Goal: Information Seeking & Learning: Learn about a topic

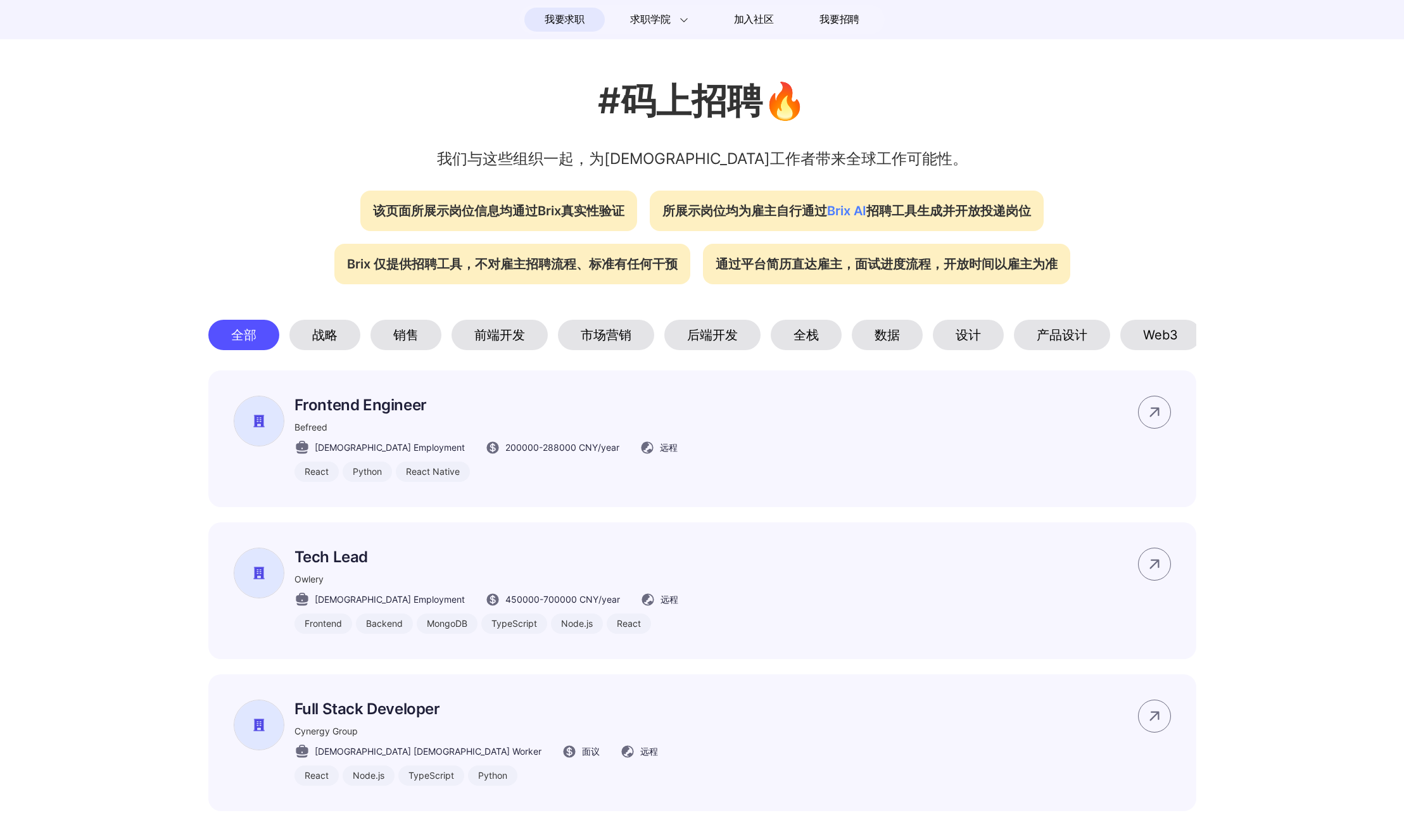
scroll to position [351, 0]
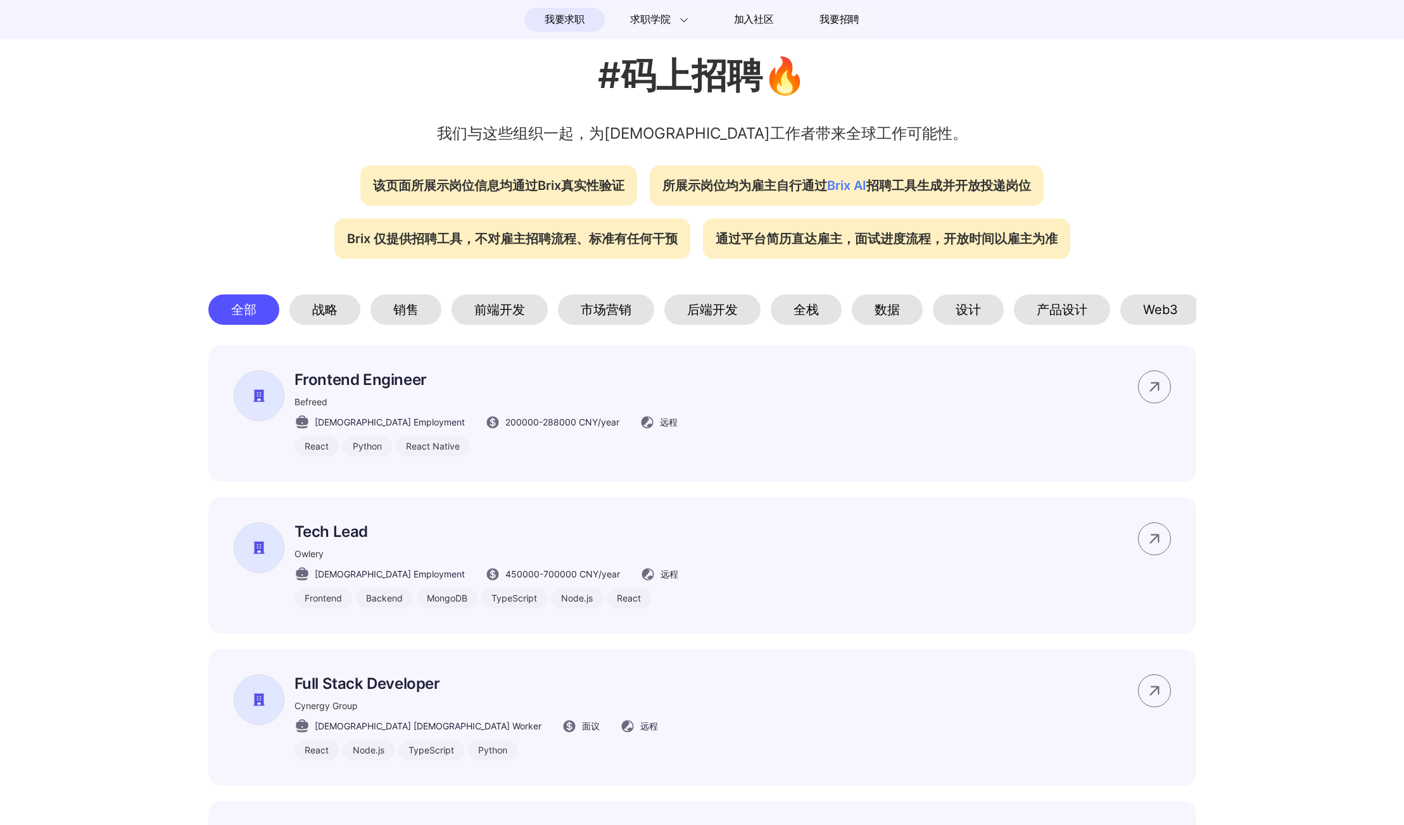
click at [949, 312] on div "设计" at bounding box center [968, 309] width 71 height 30
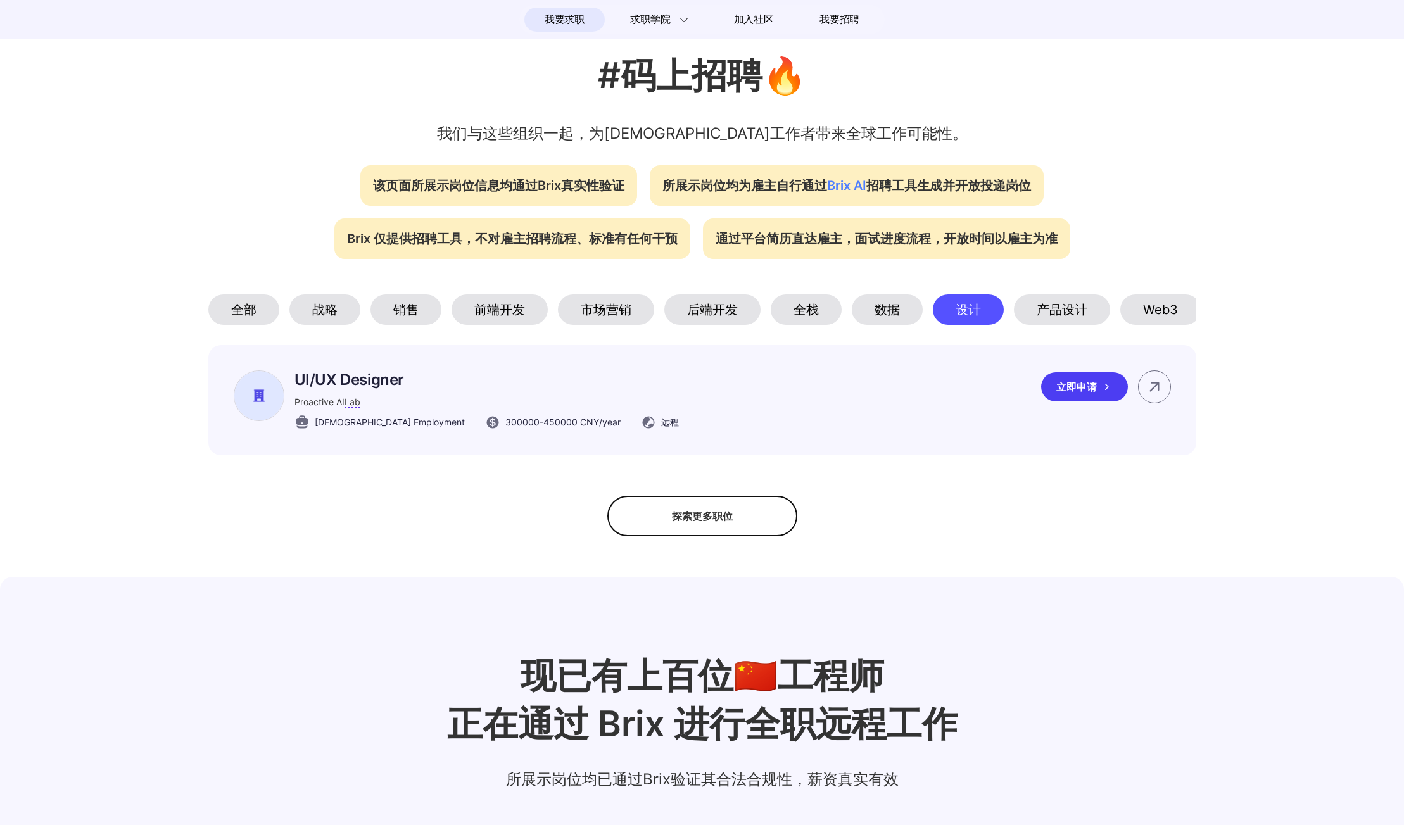
click at [383, 384] on p "UI/UX Designer" at bounding box center [486, 379] width 384 height 18
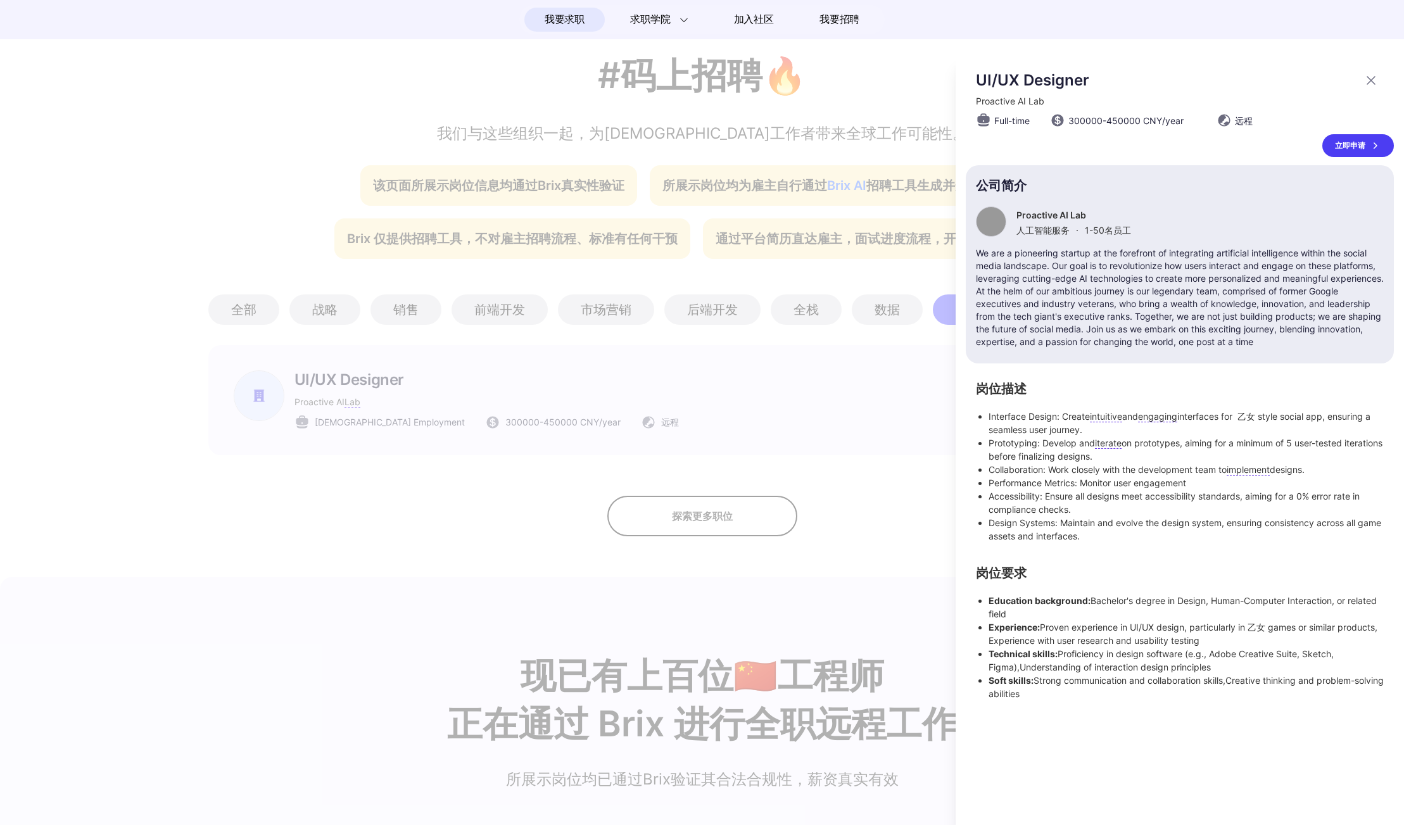
click at [1163, 286] on p "We are a pioneering startup at the forefront of integrating artificial intellig…" at bounding box center [1180, 297] width 408 height 101
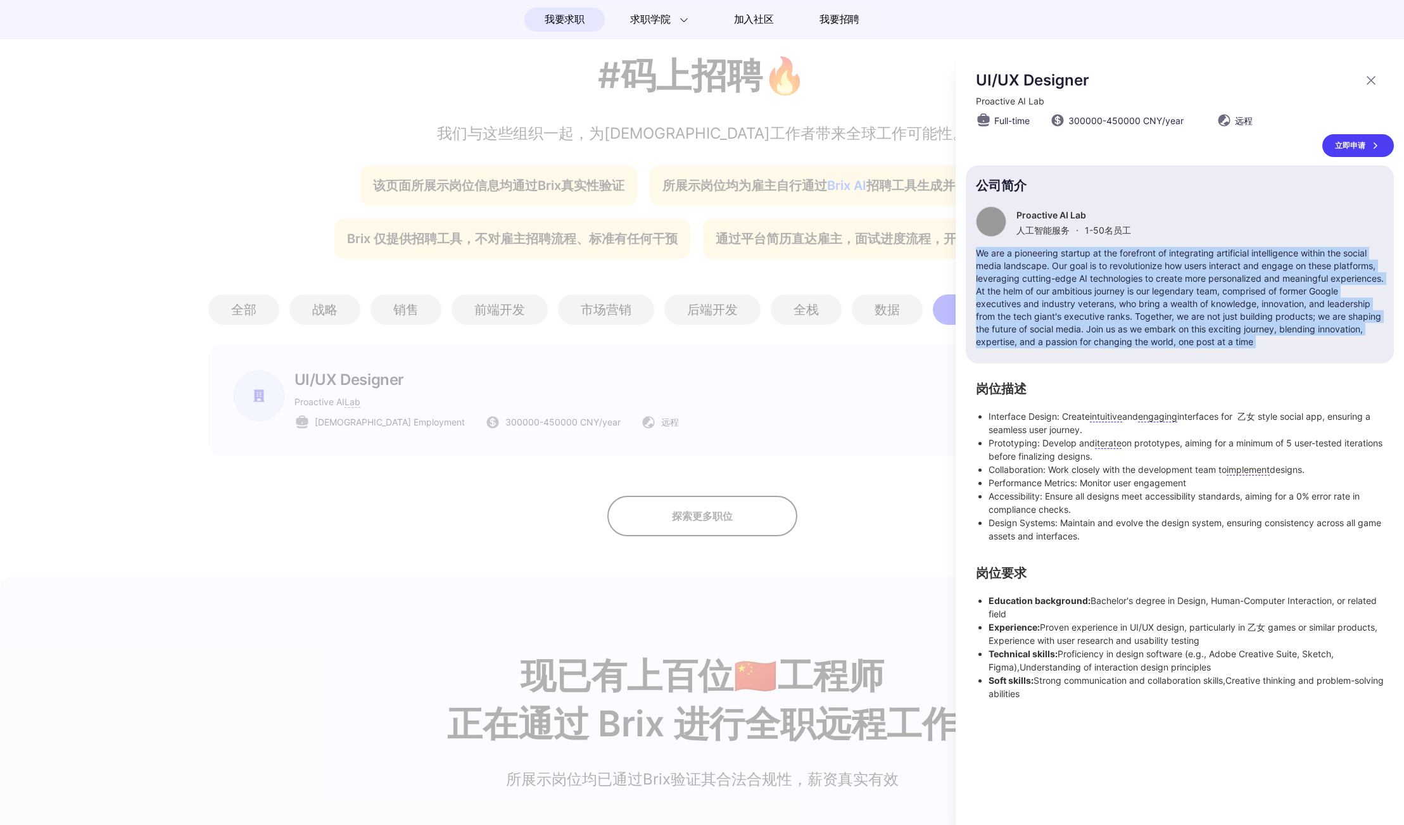
click at [1163, 286] on p "We are a pioneering startup at the forefront of integrating artificial intellig…" at bounding box center [1180, 297] width 408 height 101
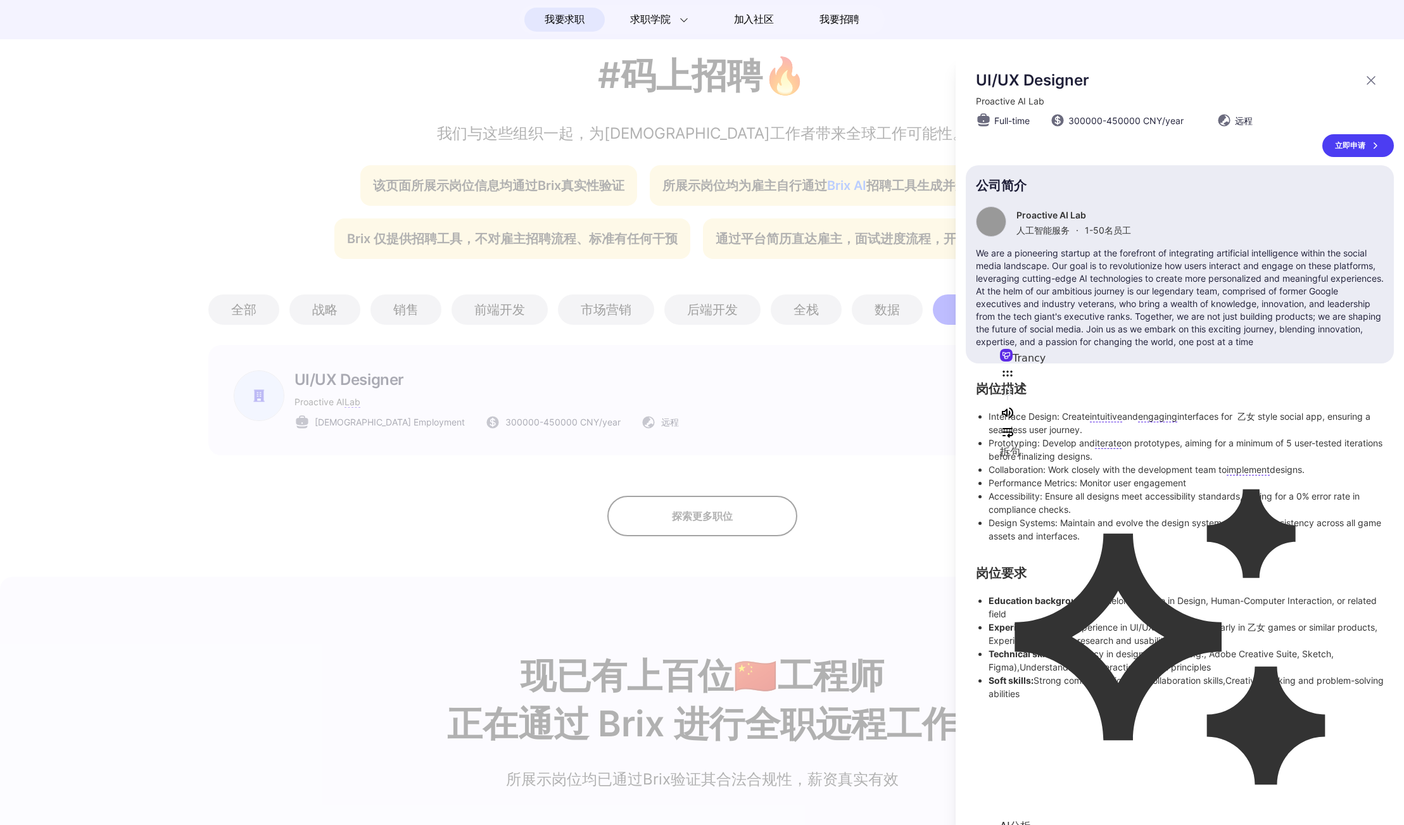
click at [986, 458] on ul "Interface Design: Create intuitive and engaging interfaces for 乙女 style social …" at bounding box center [1180, 476] width 408 height 133
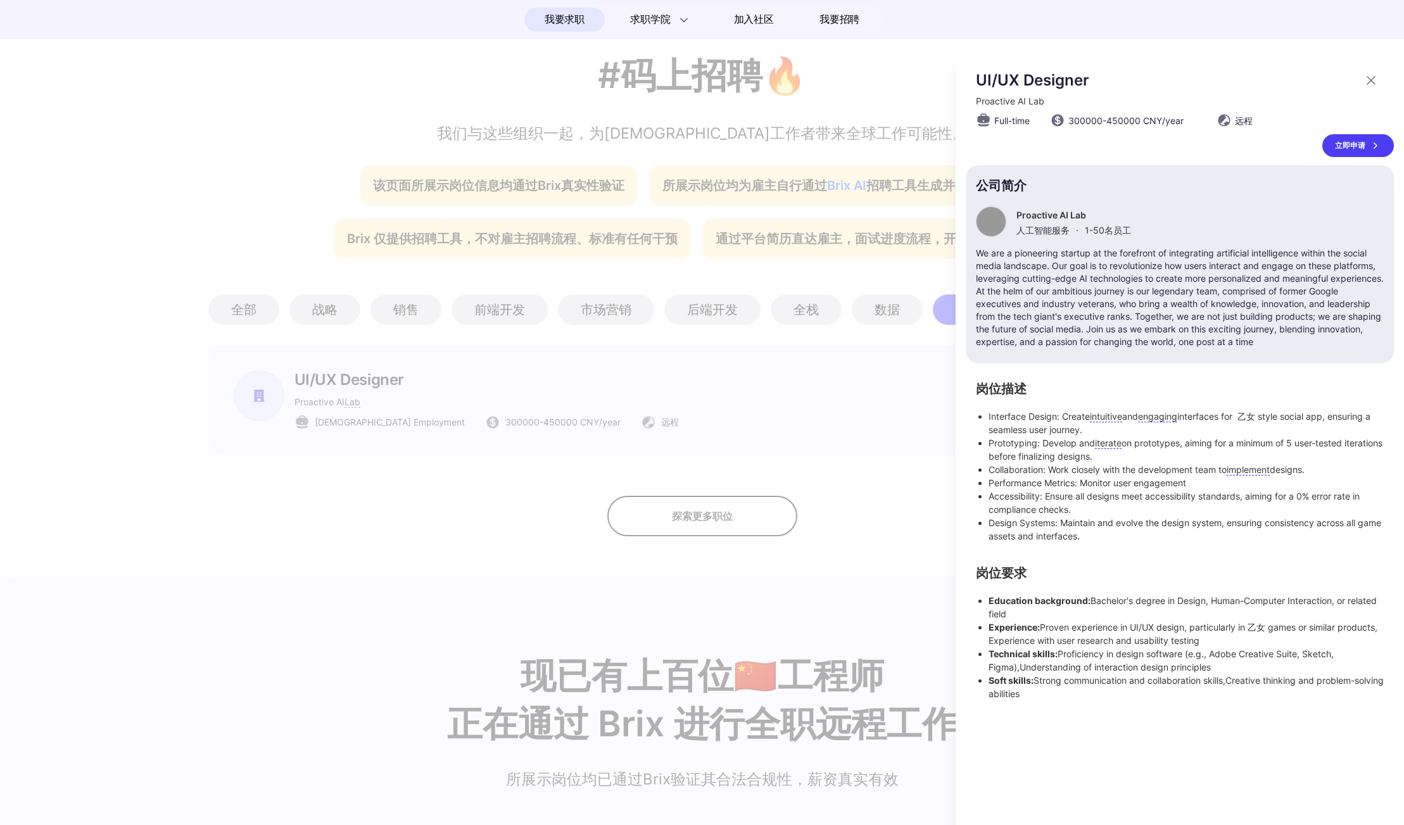
drag, startPoint x: 1076, startPoint y: 688, endPoint x: 978, endPoint y: 589, distance: 138.8
click at [978, 589] on section "岗位要求 Education background: Bachelor's degree in Design, Human-Computer Interact…" at bounding box center [1180, 634] width 408 height 132
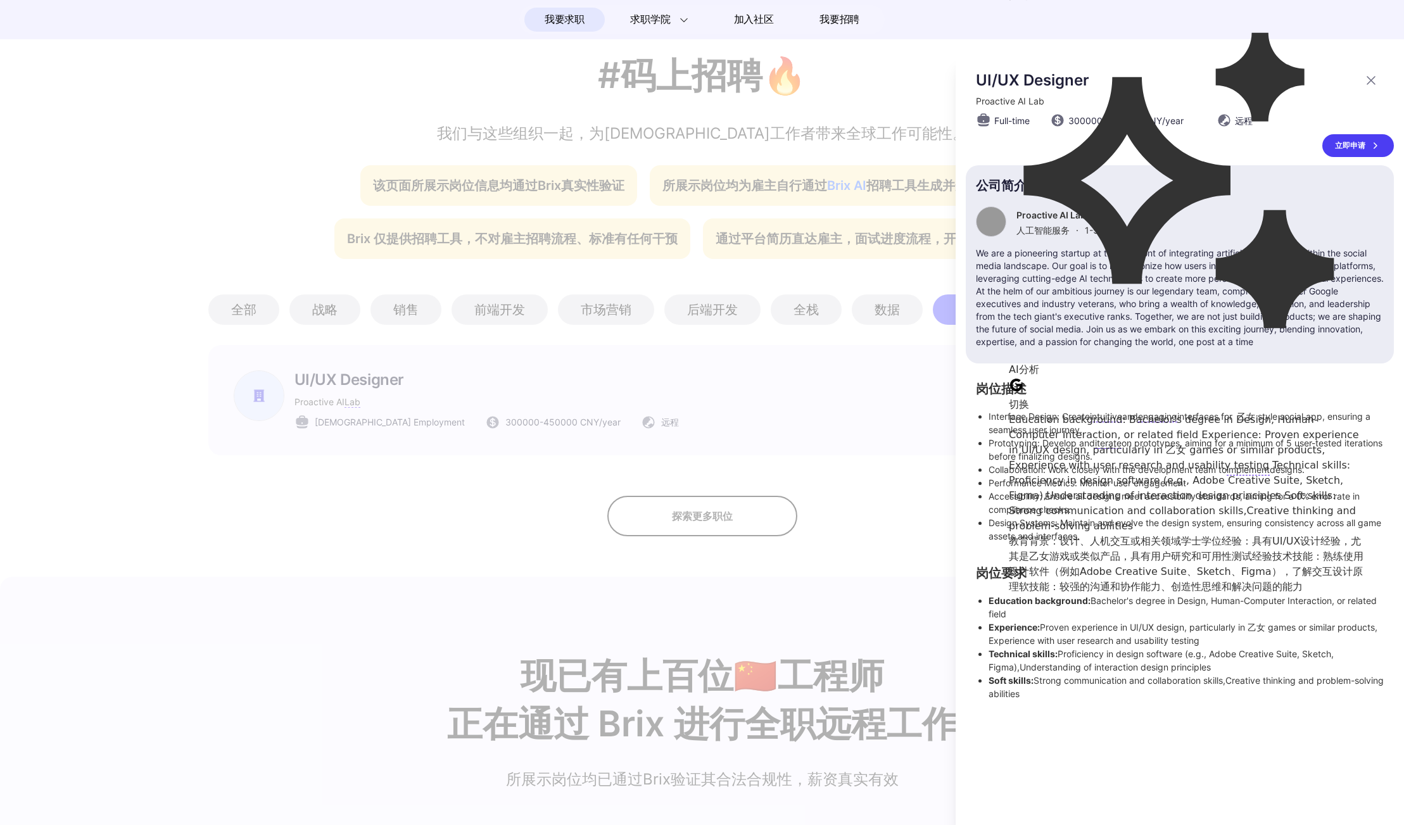
click at [134, 309] on div at bounding box center [702, 440] width 1404 height 769
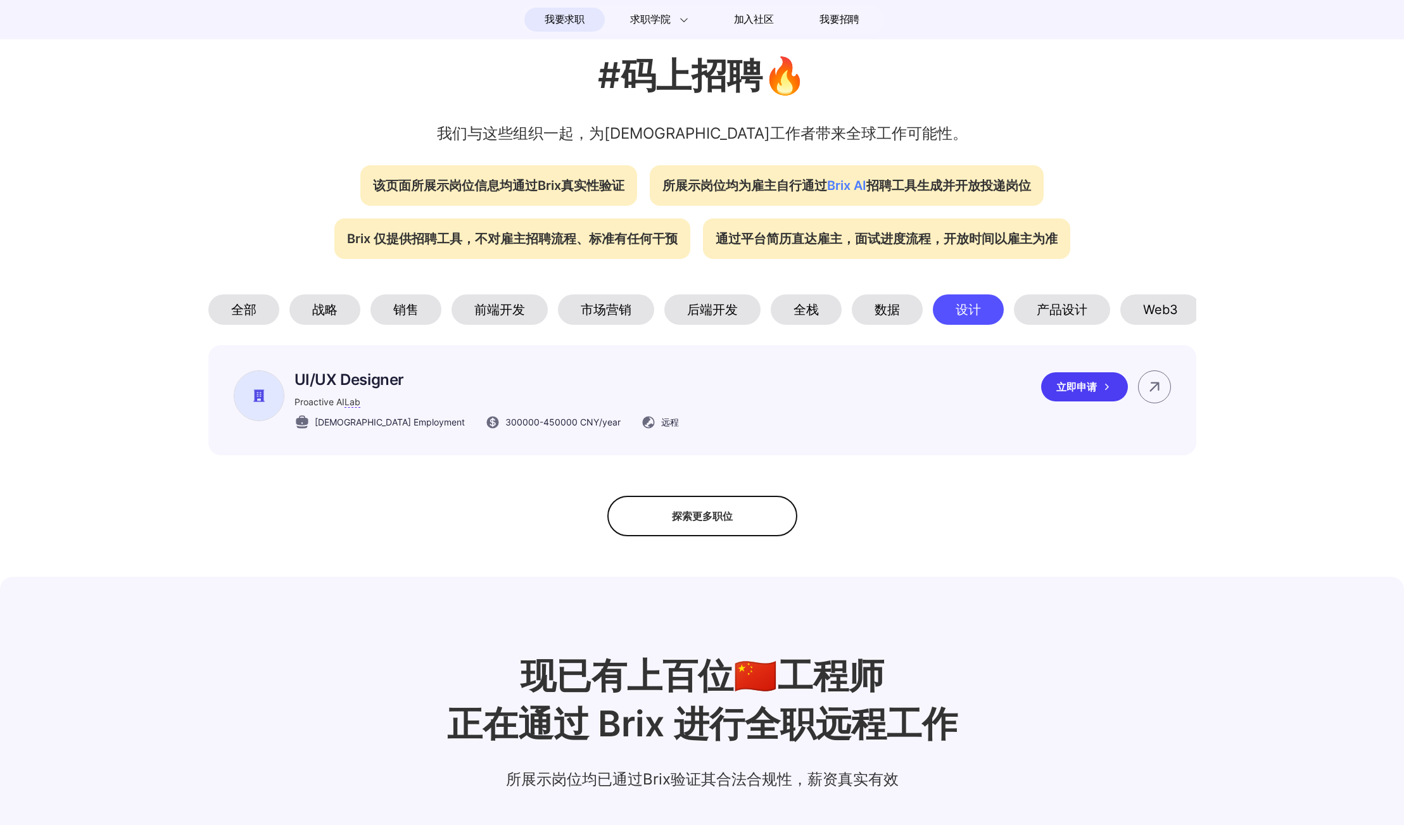
click at [355, 384] on p "UI/UX Designer" at bounding box center [486, 379] width 384 height 18
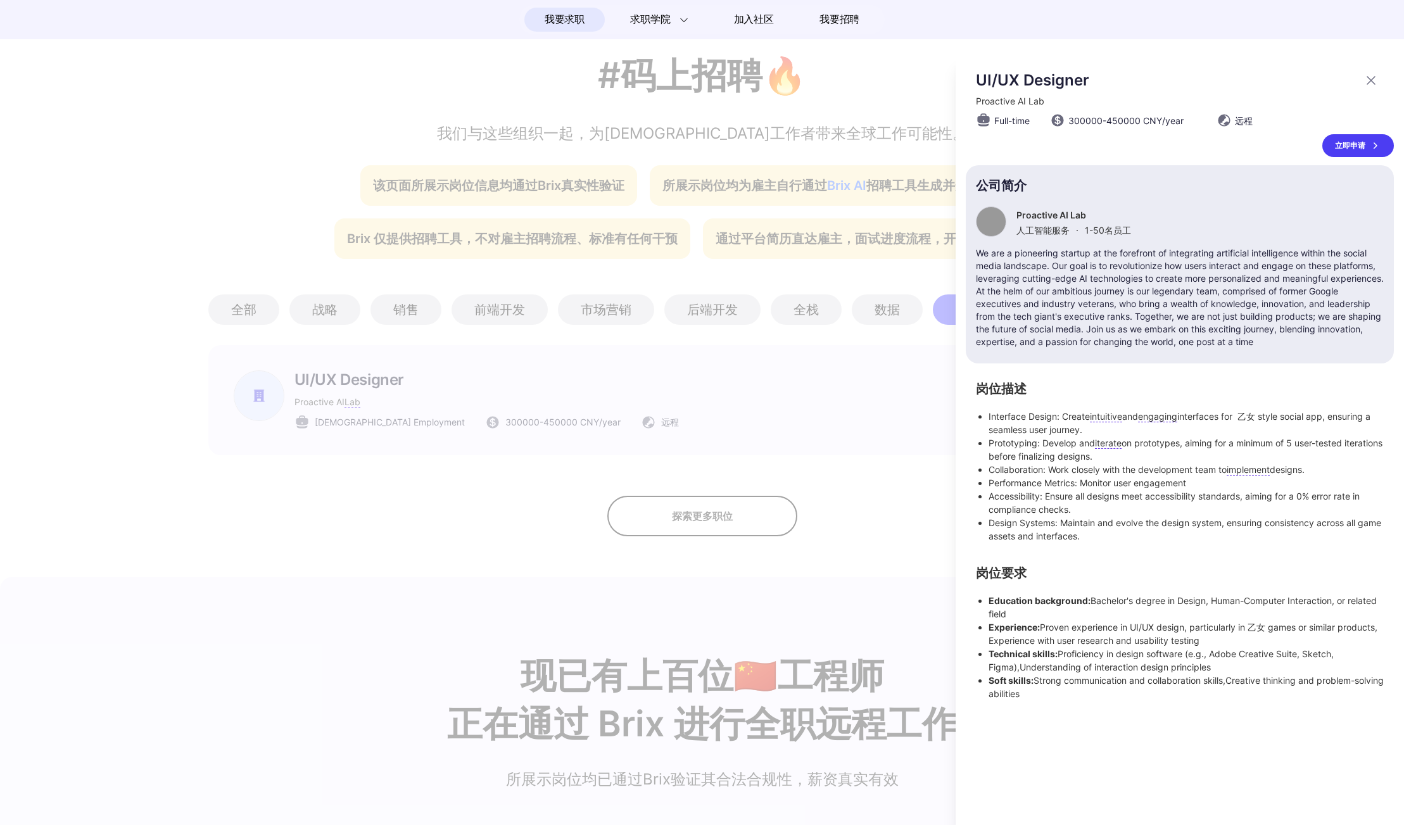
scroll to position [0, 0]
drag, startPoint x: 1064, startPoint y: 696, endPoint x: 974, endPoint y: 598, distance: 132.6
click at [974, 598] on div "岗位描述 Interface Design: Create intuitive and engaging interfaces for 乙女 style so…" at bounding box center [1180, 542] width 428 height 317
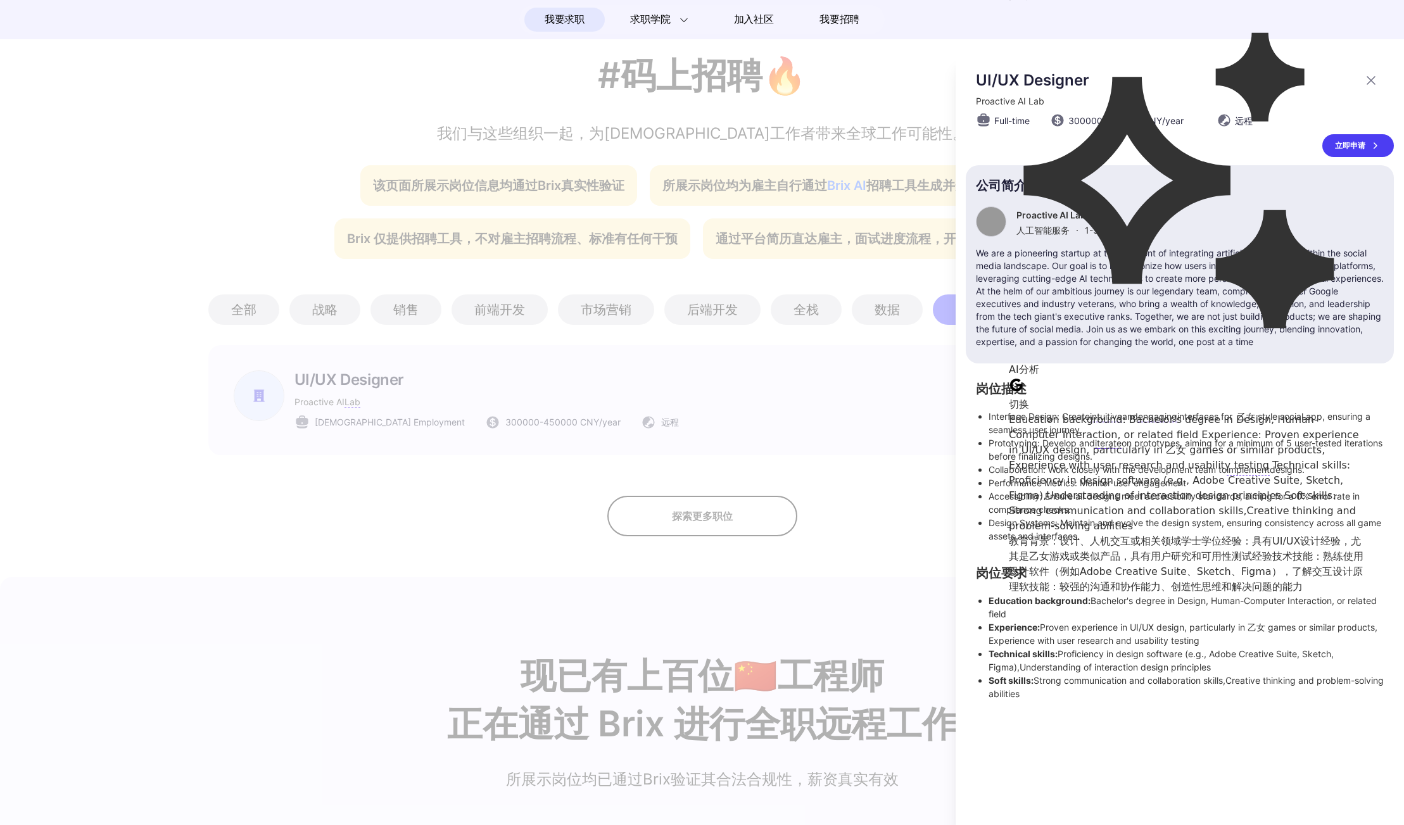
click at [1063, 704] on div "UI/UX Designer Proactive AI Lab Full-time 300000 - 450000 CNY /year 远程 立即申请 公司简…" at bounding box center [1180, 440] width 448 height 769
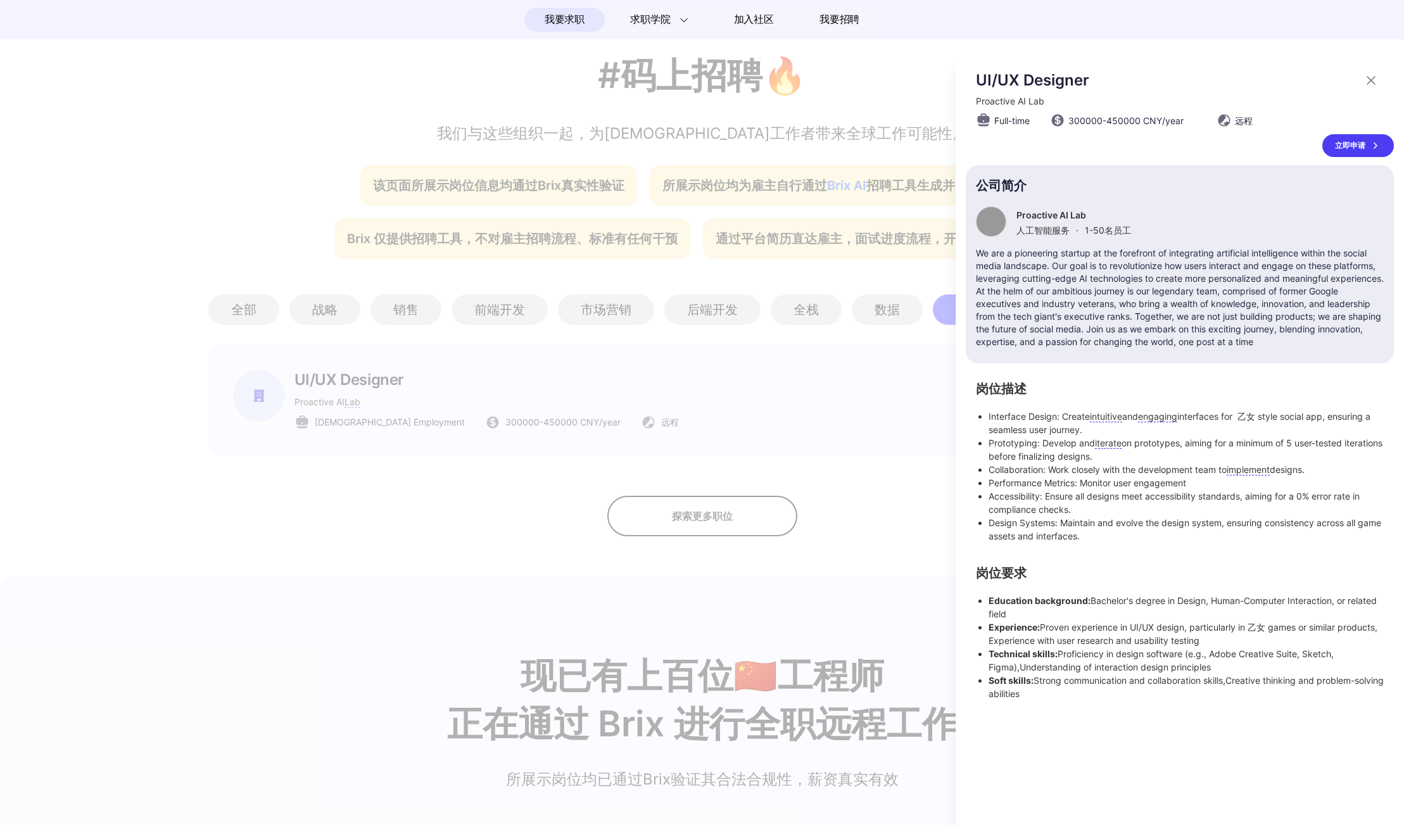
click at [1063, 704] on div "UI/UX Designer Proactive AI Lab Full-time 300000 - 450000 CNY /year 远程 立即申请 公司简…" at bounding box center [1180, 440] width 448 height 769
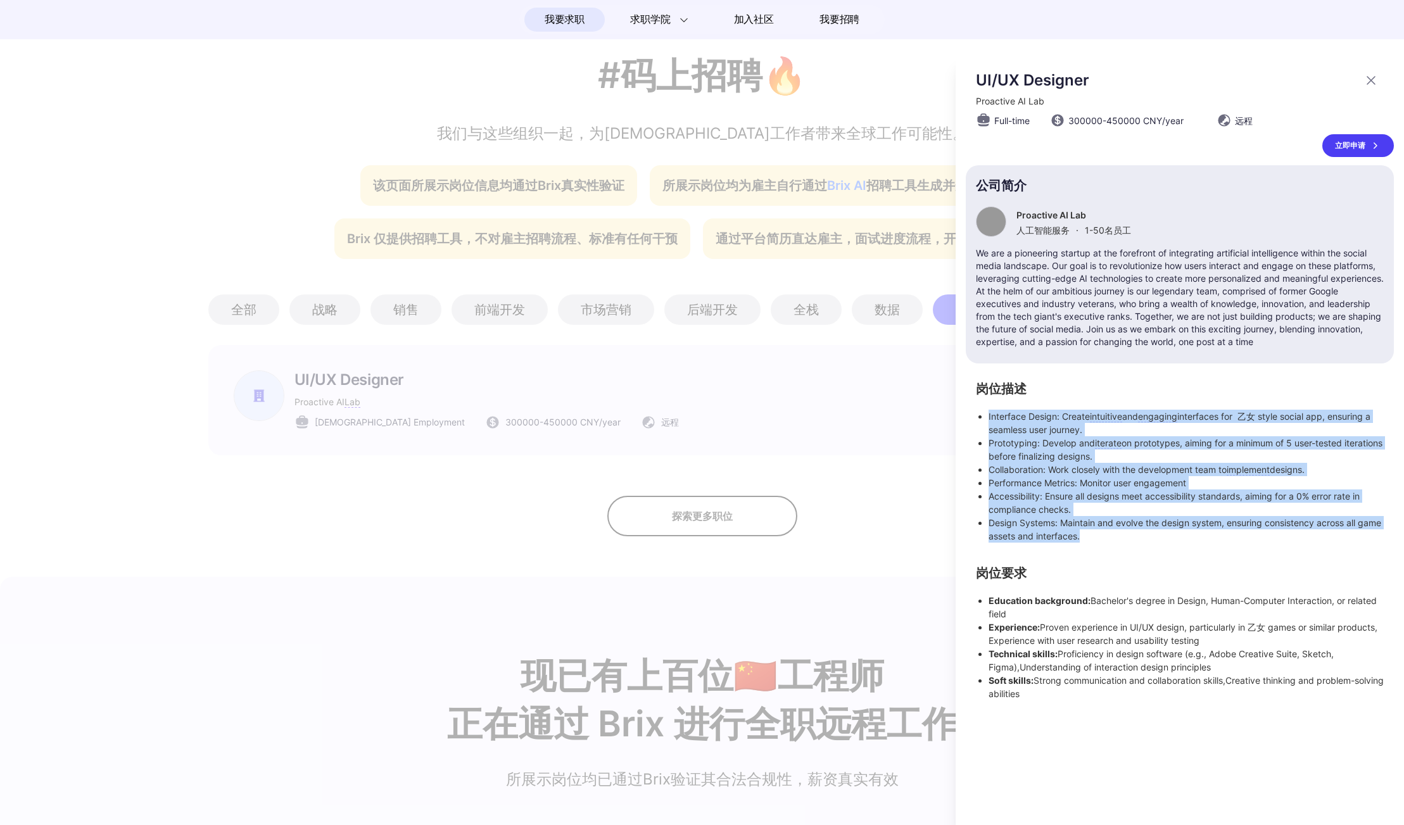
drag, startPoint x: 1141, startPoint y: 536, endPoint x: 975, endPoint y: 419, distance: 203.3
click at [975, 419] on div "岗位描述 Interface Design: Create intuitive and engaging interfaces for 乙女 style so…" at bounding box center [1180, 542] width 428 height 317
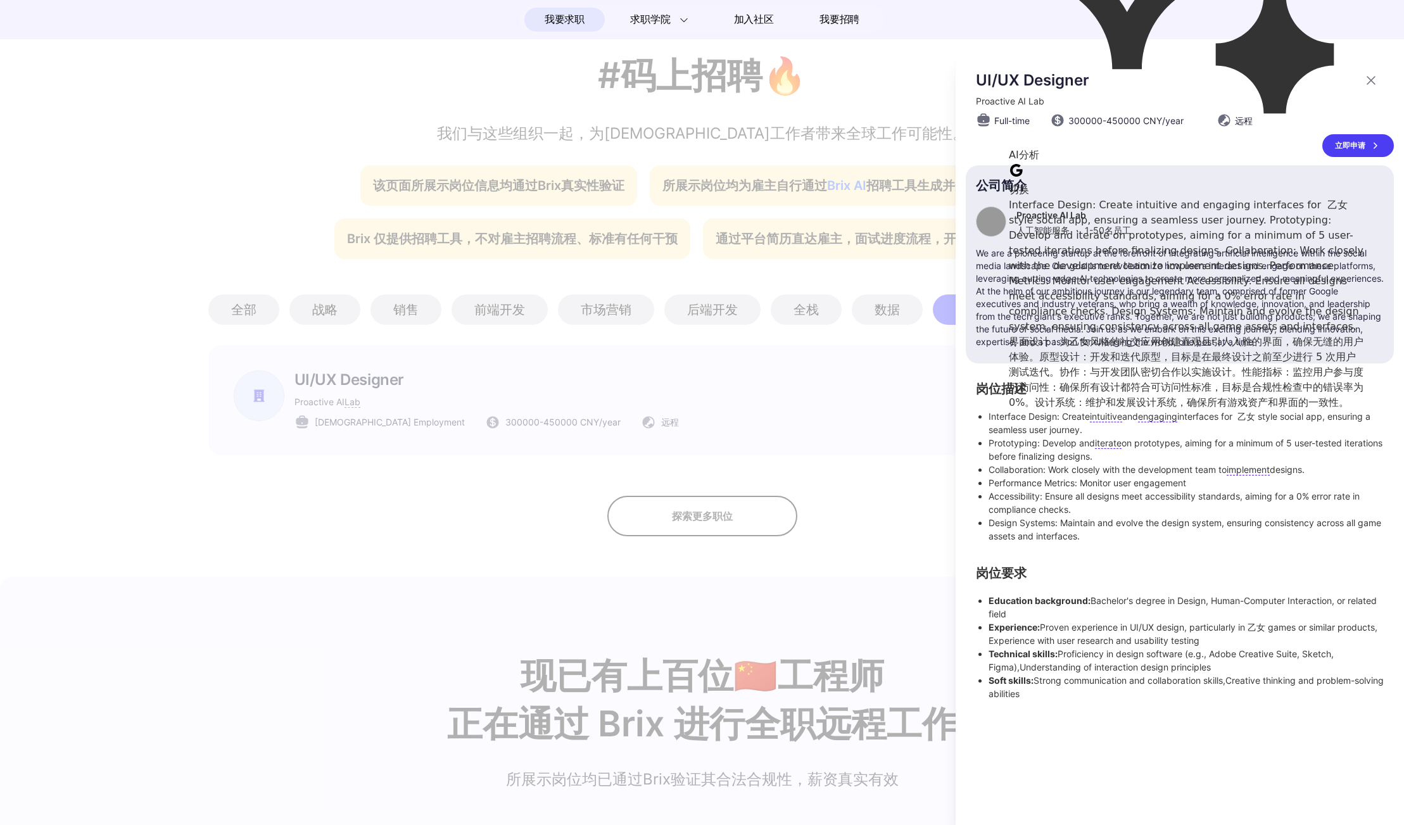
click at [1029, 441] on li "Prototyping: Develop and iterate on prototypes, aiming for a minimum of 5 user-…" at bounding box center [1185, 449] width 395 height 27
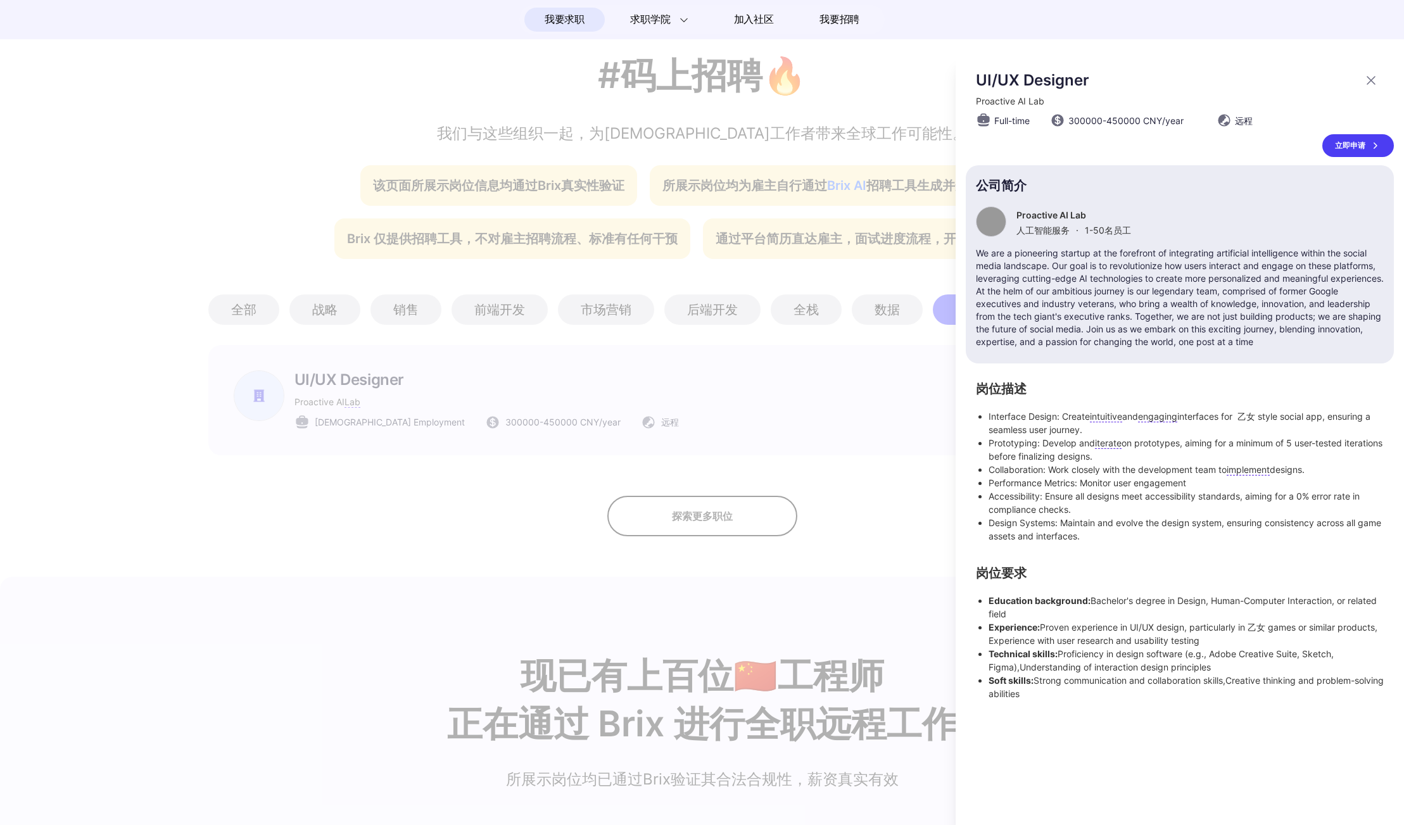
click at [1087, 336] on p "We are a pioneering startup at the forefront of integrating artificial intellig…" at bounding box center [1180, 297] width 408 height 101
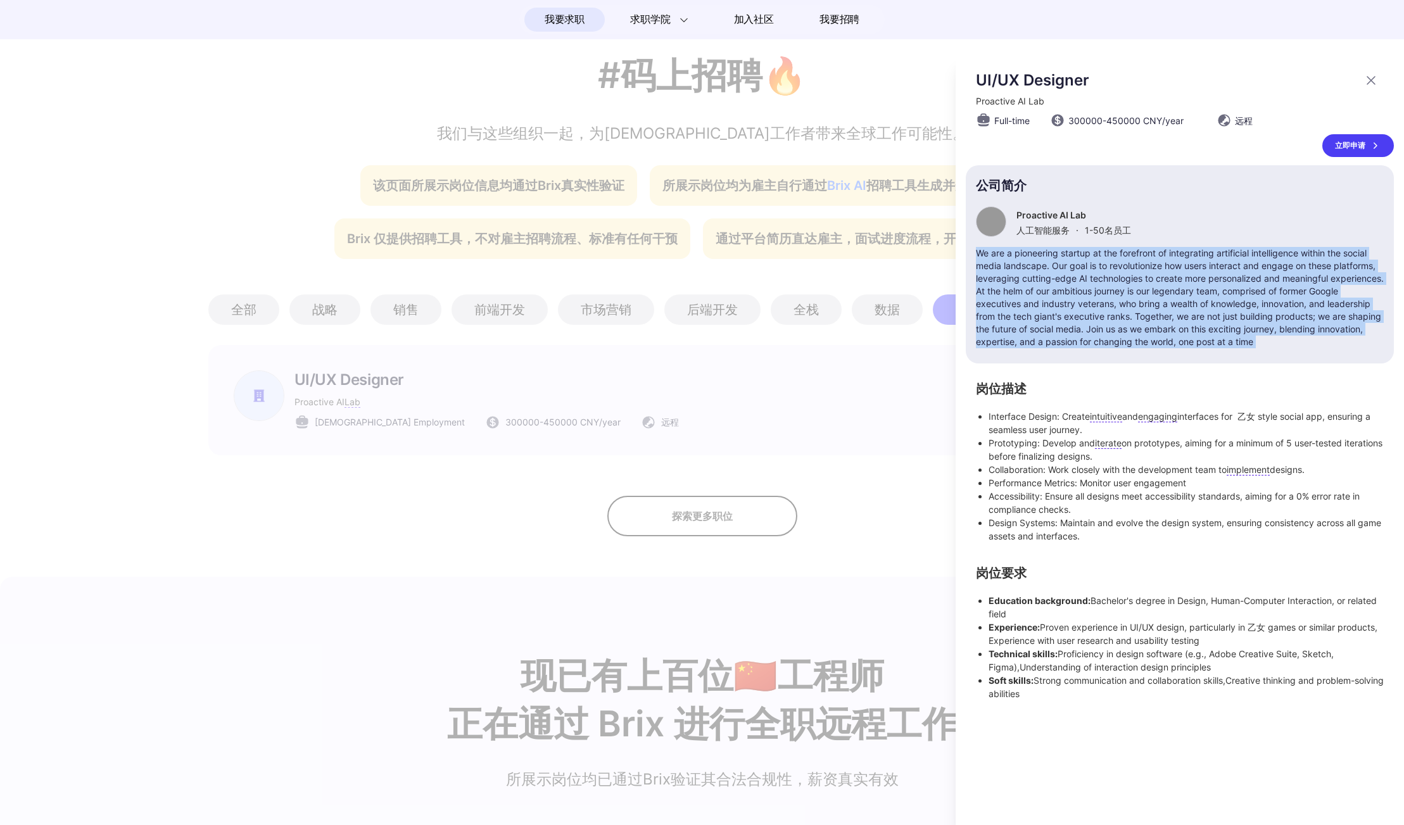
click at [1087, 336] on p "We are a pioneering startup at the forefront of integrating artificial intellig…" at bounding box center [1180, 297] width 408 height 101
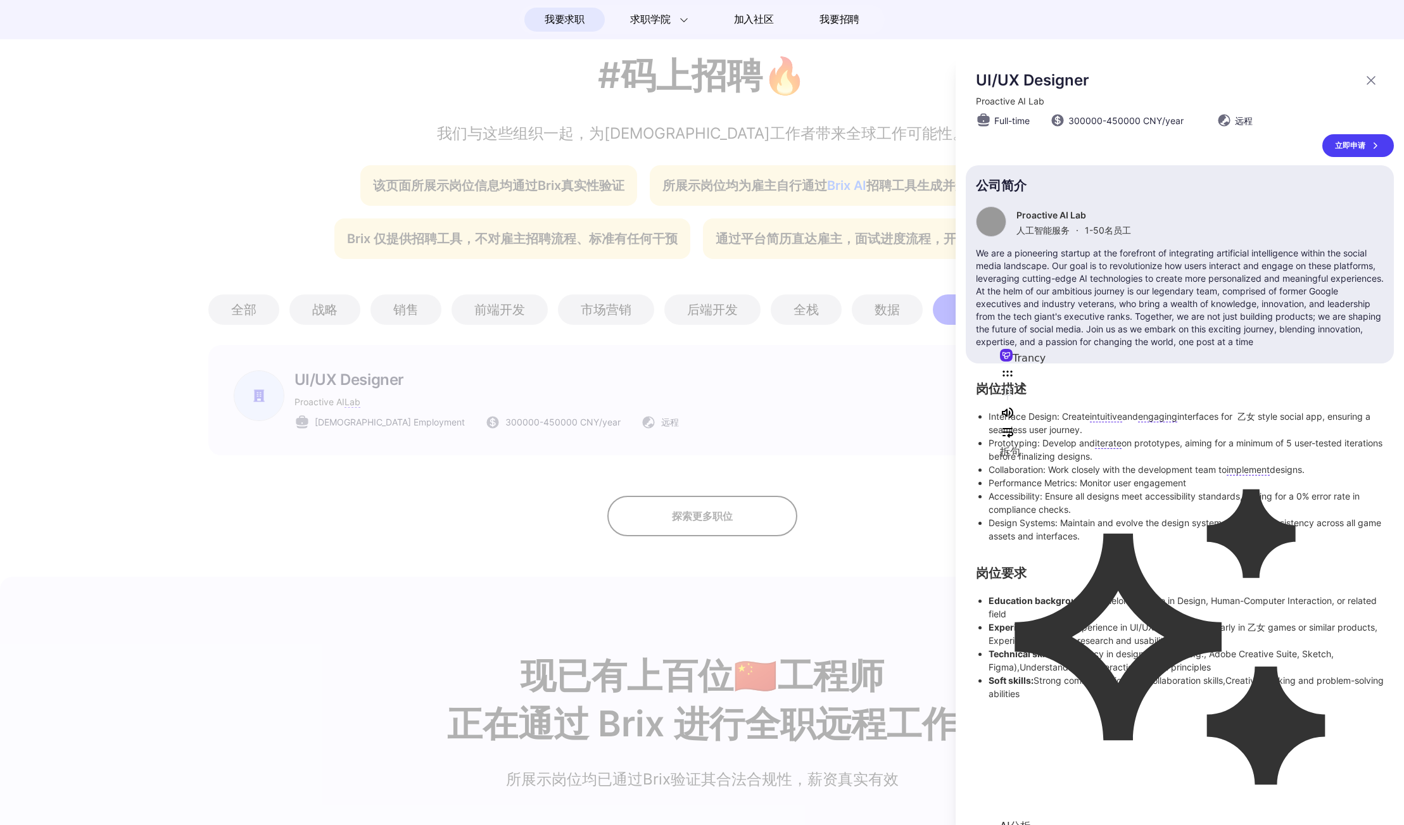
click at [878, 365] on div at bounding box center [702, 440] width 1404 height 769
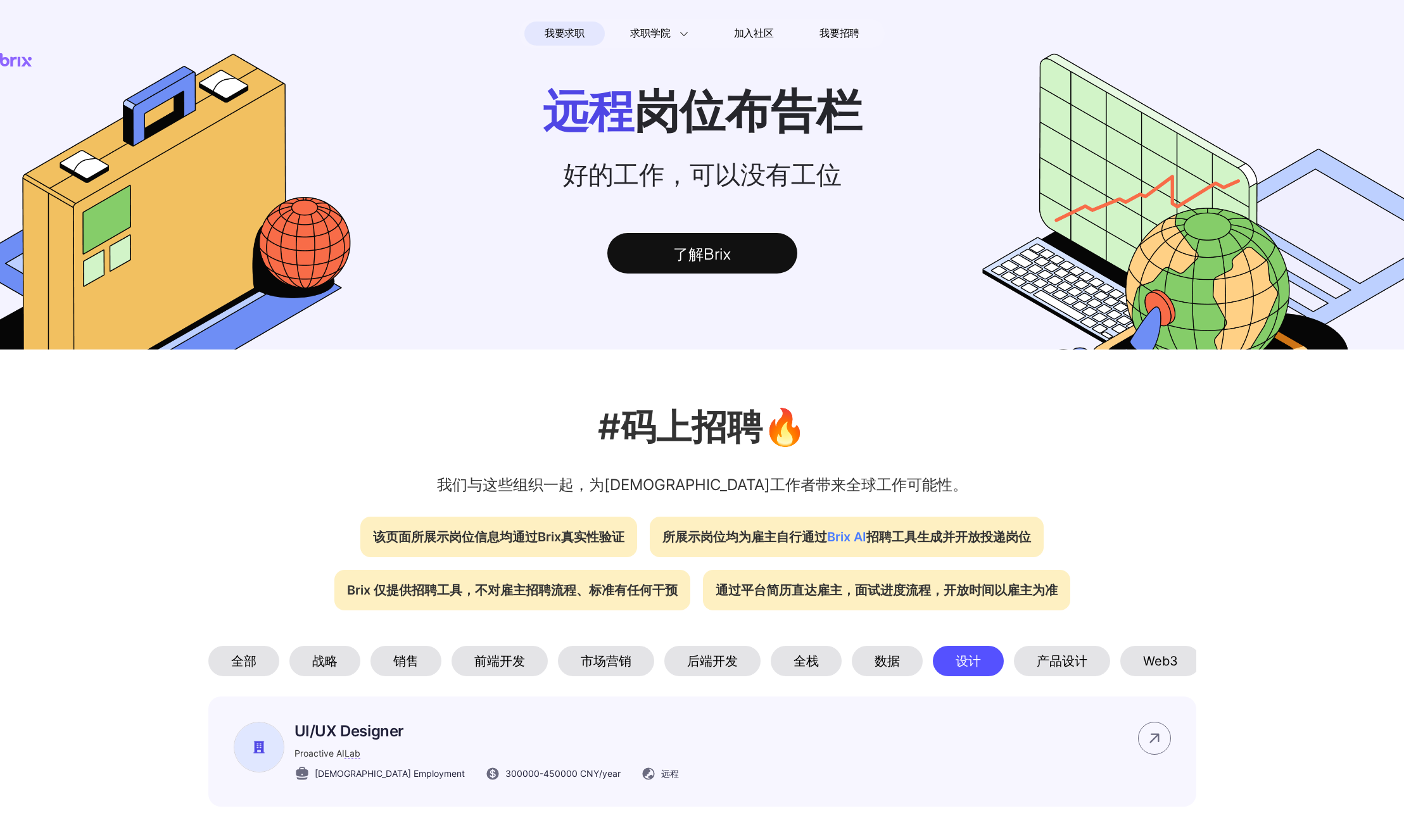
scroll to position [351, 0]
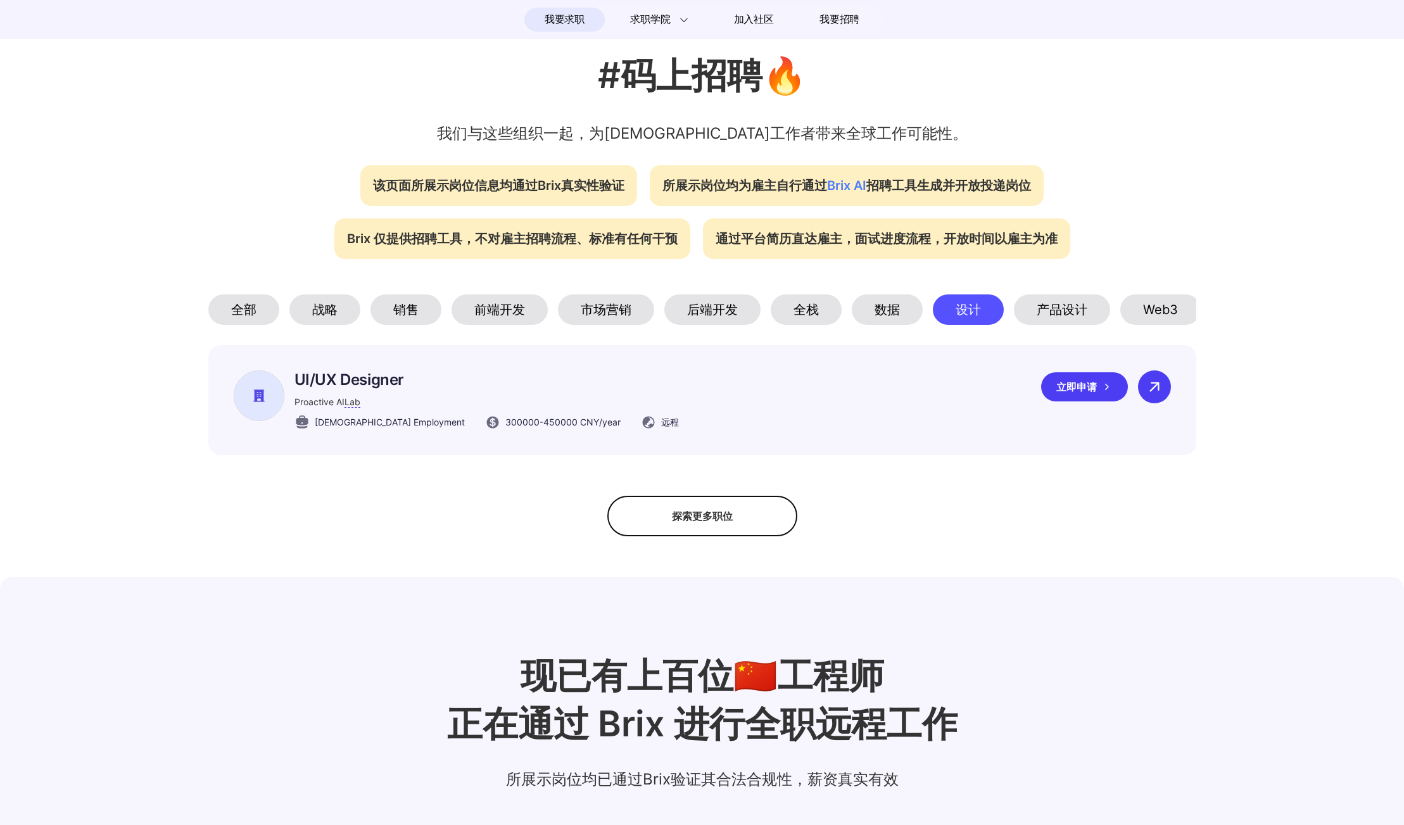
click at [1158, 396] on icon at bounding box center [1154, 386] width 19 height 19
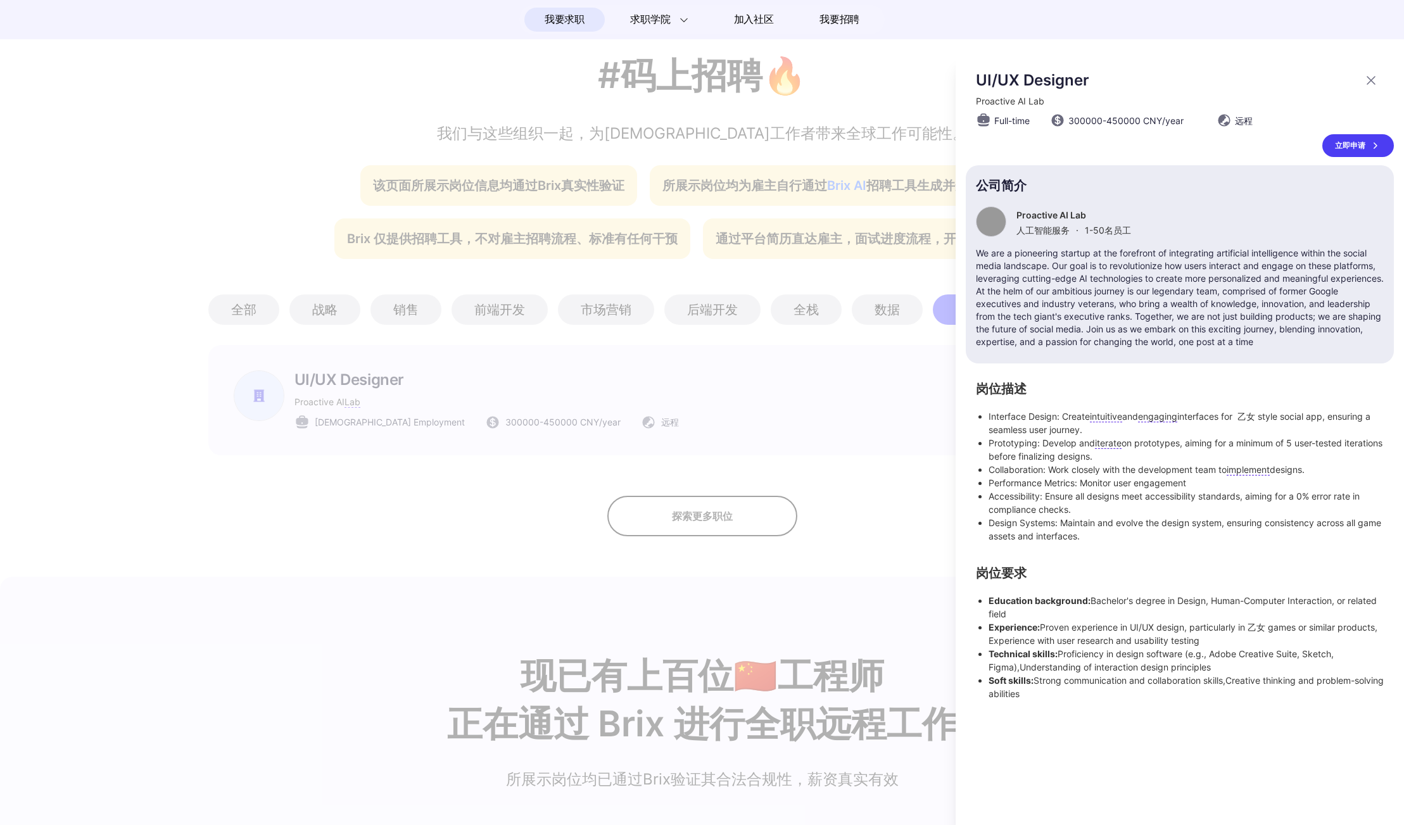
click at [709, 512] on div at bounding box center [702, 440] width 1404 height 769
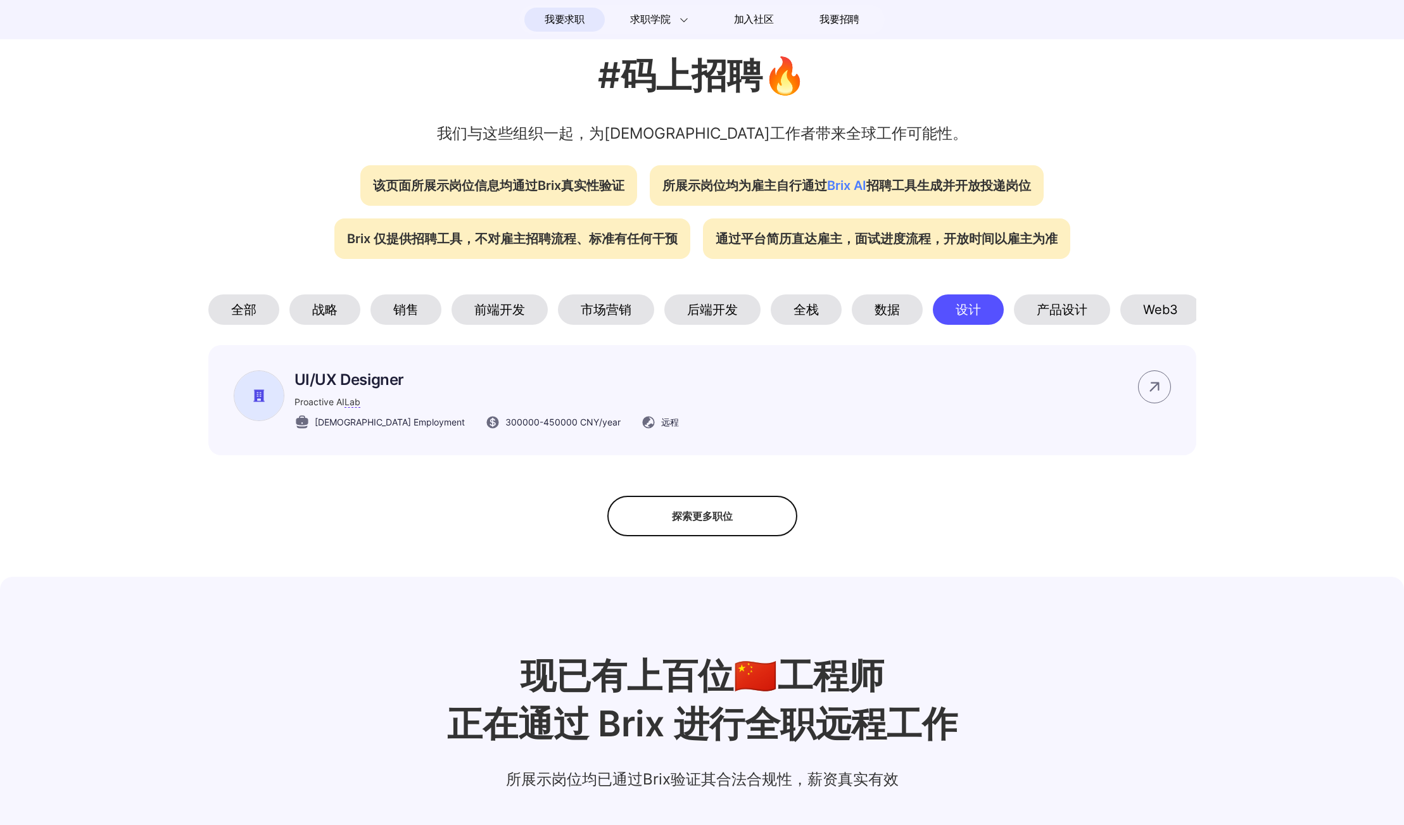
click at [757, 524] on div "探索更多职位" at bounding box center [702, 516] width 190 height 41
click at [1047, 322] on div "产品设计" at bounding box center [1062, 309] width 96 height 30
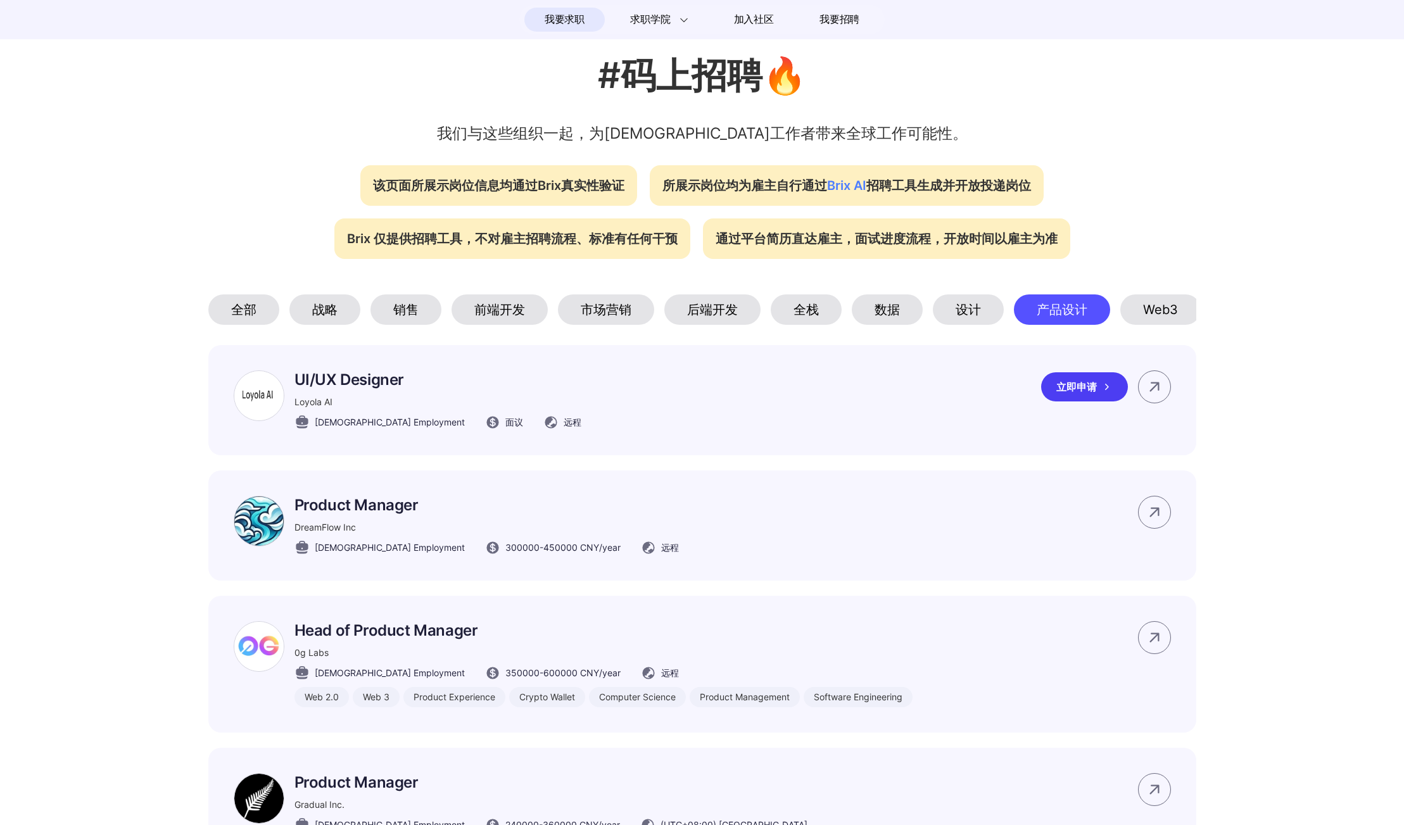
click at [346, 386] on p "UI/UX Designer" at bounding box center [437, 379] width 287 height 18
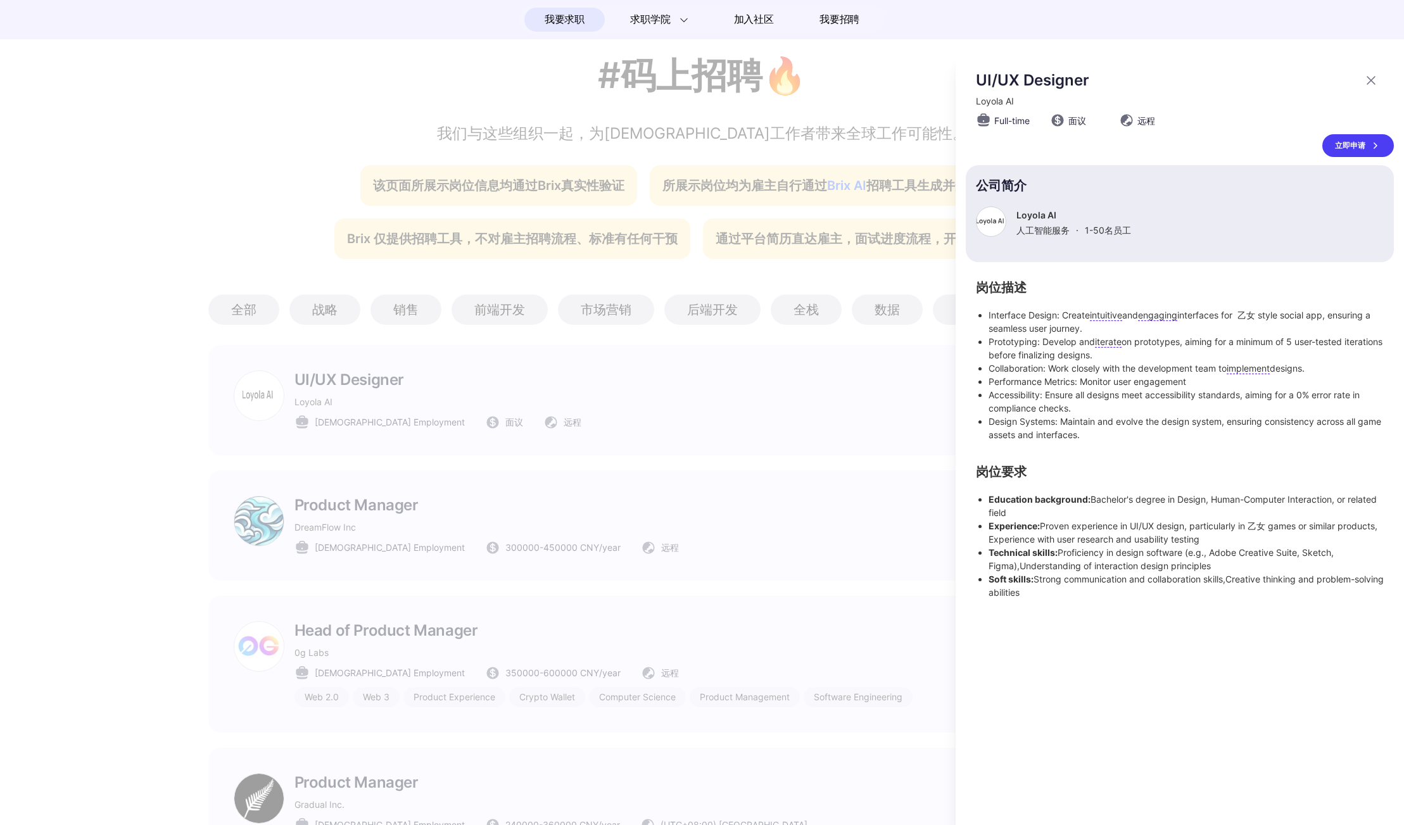
drag, startPoint x: 1078, startPoint y: 586, endPoint x: 959, endPoint y: 497, distance: 147.9
click at [959, 497] on div "UI/UX Designer Loyola AI Full-time 面议 远程 立即申请 公司简介 Loyola AI 人工智能服务 · 1-50 名员工 …" at bounding box center [1180, 440] width 448 height 769
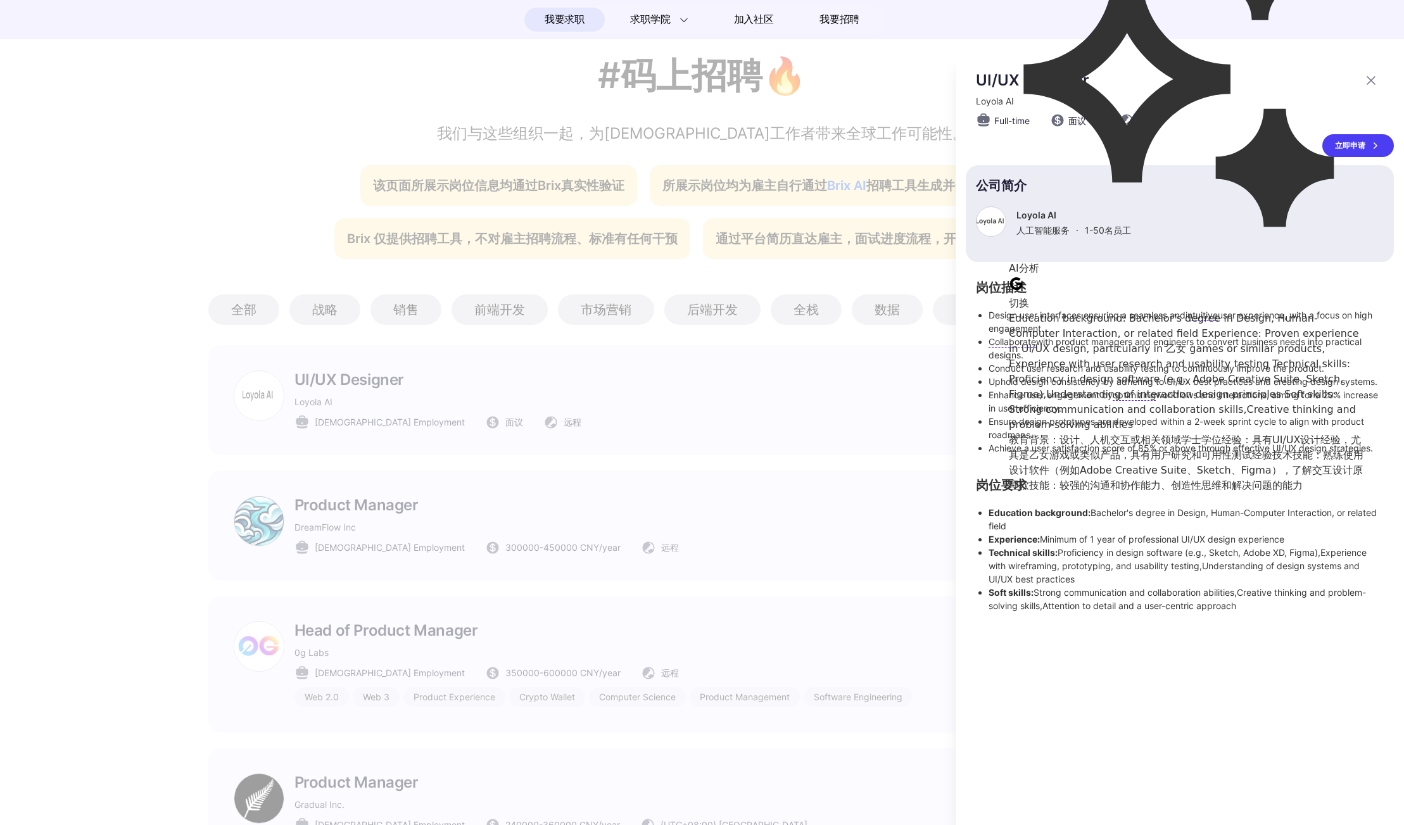
click at [1066, 636] on div "UI/UX Designer Loyola AI Full-time 面议 远程 立即申请 公司简介 Loyola AI 人工智能服务 · 1-50 名员工 …" at bounding box center [1180, 440] width 448 height 769
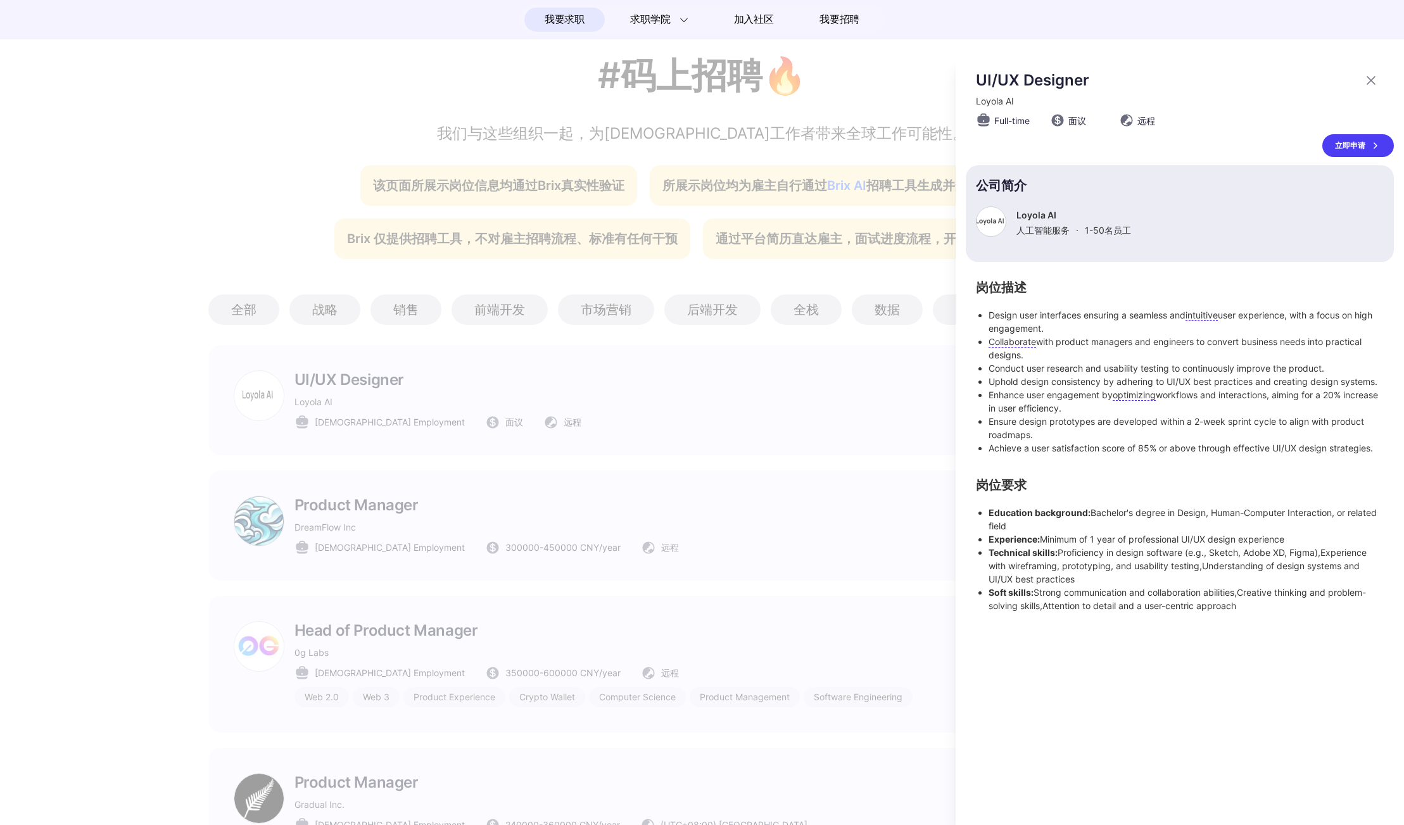
click at [1051, 446] on li "Achieve a user satisfaction score of 85% or above through effective UI/UX desig…" at bounding box center [1185, 447] width 395 height 13
click at [1048, 652] on div "UI/UX Designer Loyola AI Full-time 面议 远程 立即申请 公司简介 Loyola AI 人工智能服务 · 1-50 名员工 …" at bounding box center [1180, 440] width 448 height 769
click at [862, 530] on div at bounding box center [702, 440] width 1404 height 769
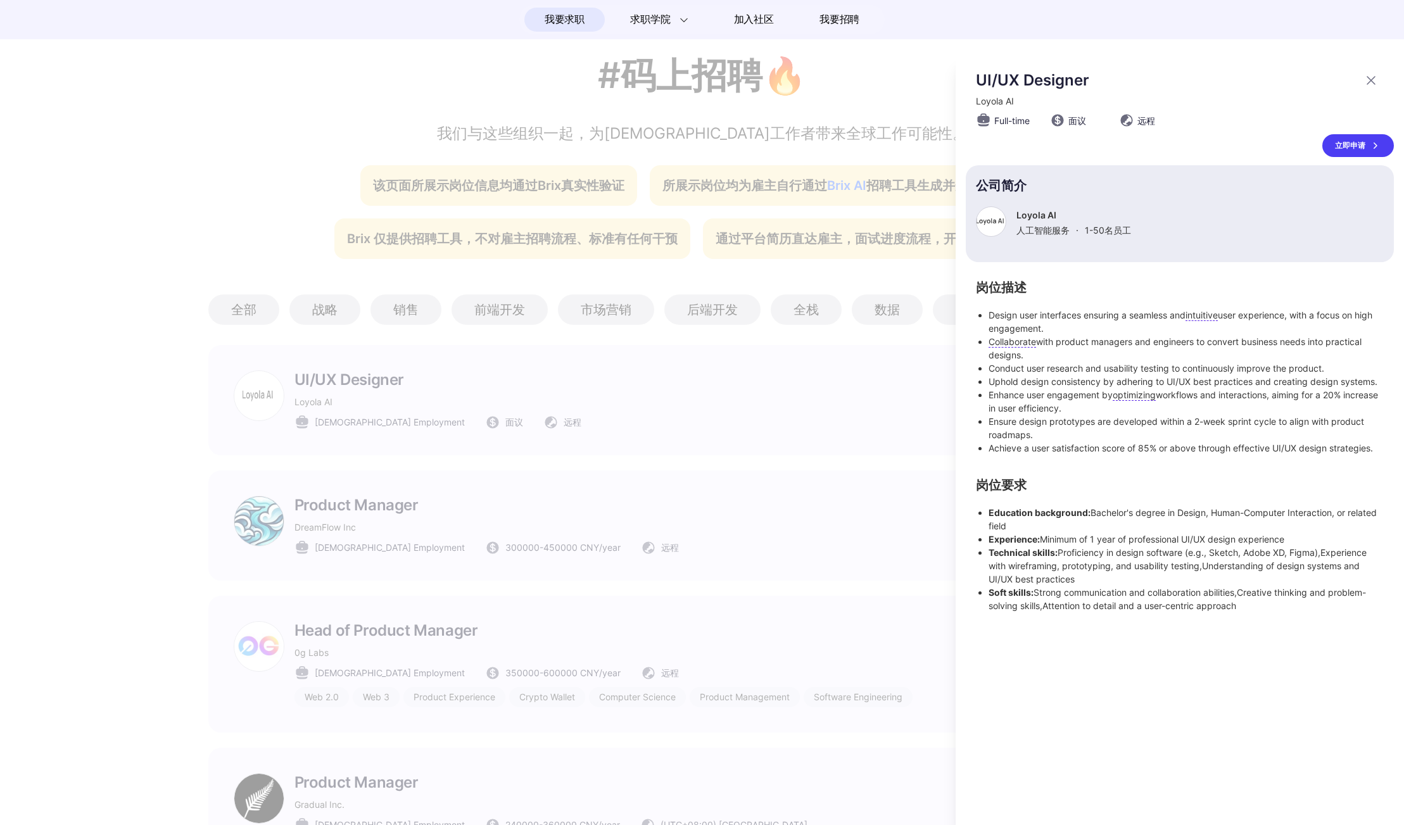
scroll to position [351, 0]
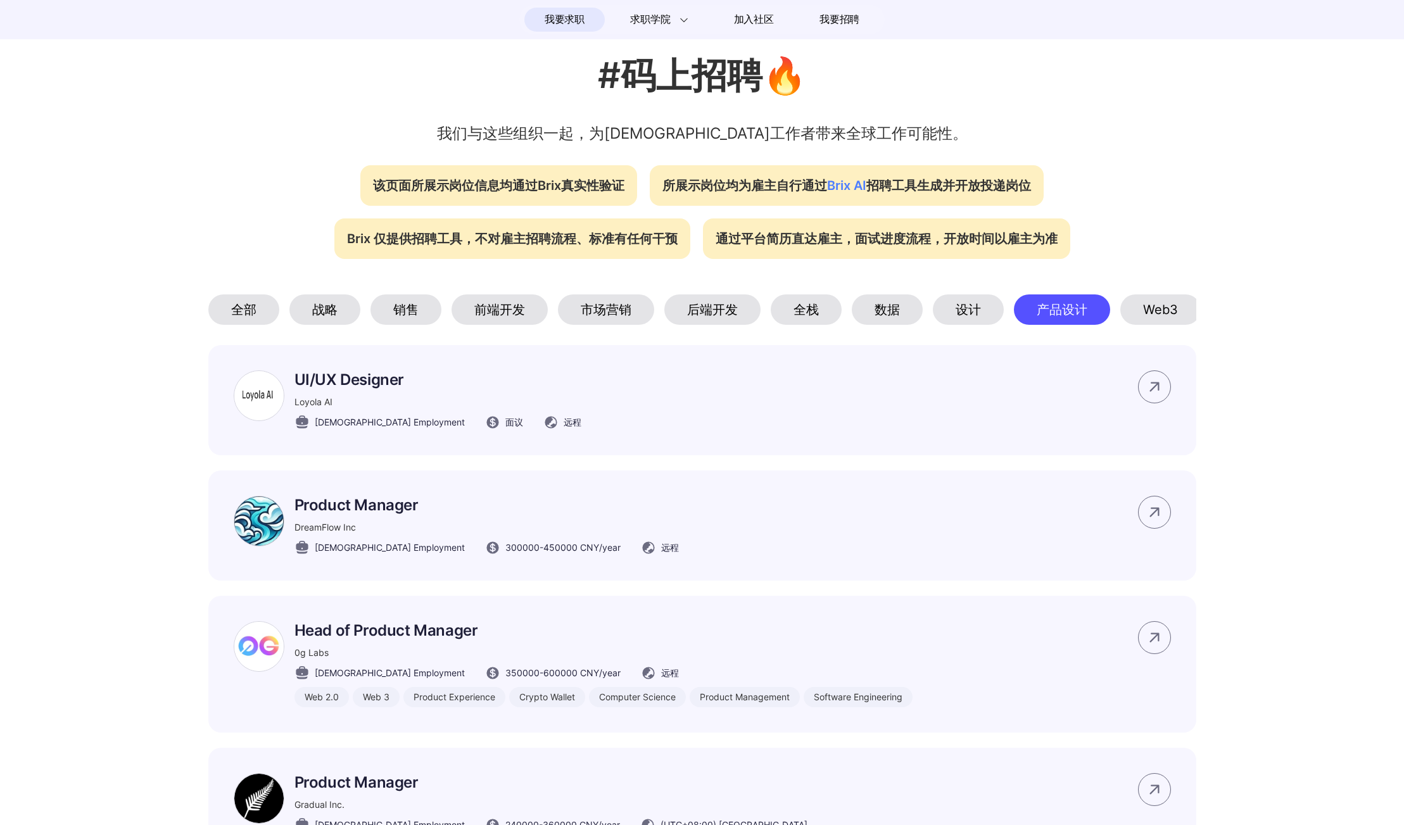
click at [974, 318] on div "设计" at bounding box center [968, 309] width 71 height 30
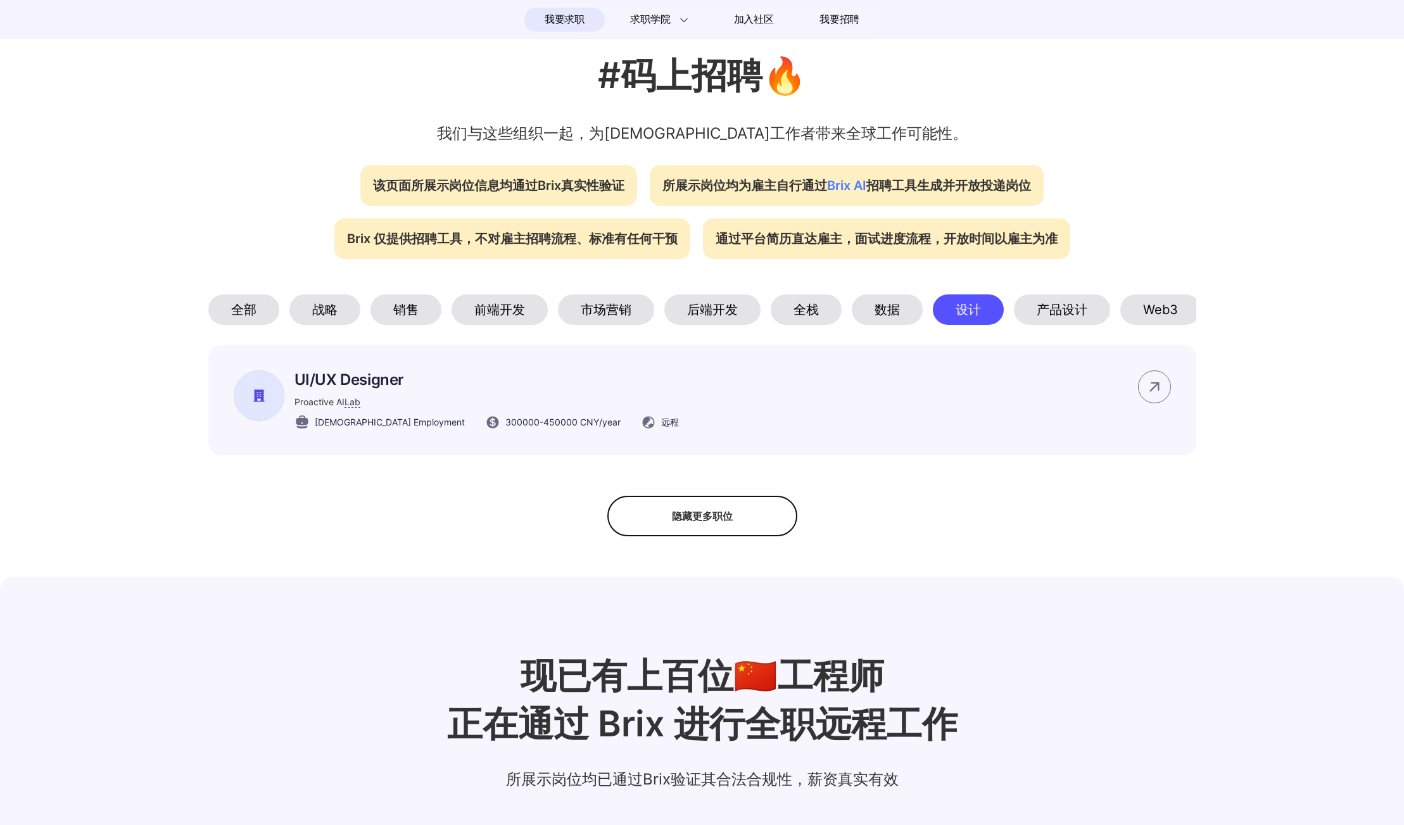
click at [1063, 317] on div "产品设计" at bounding box center [1062, 309] width 96 height 30
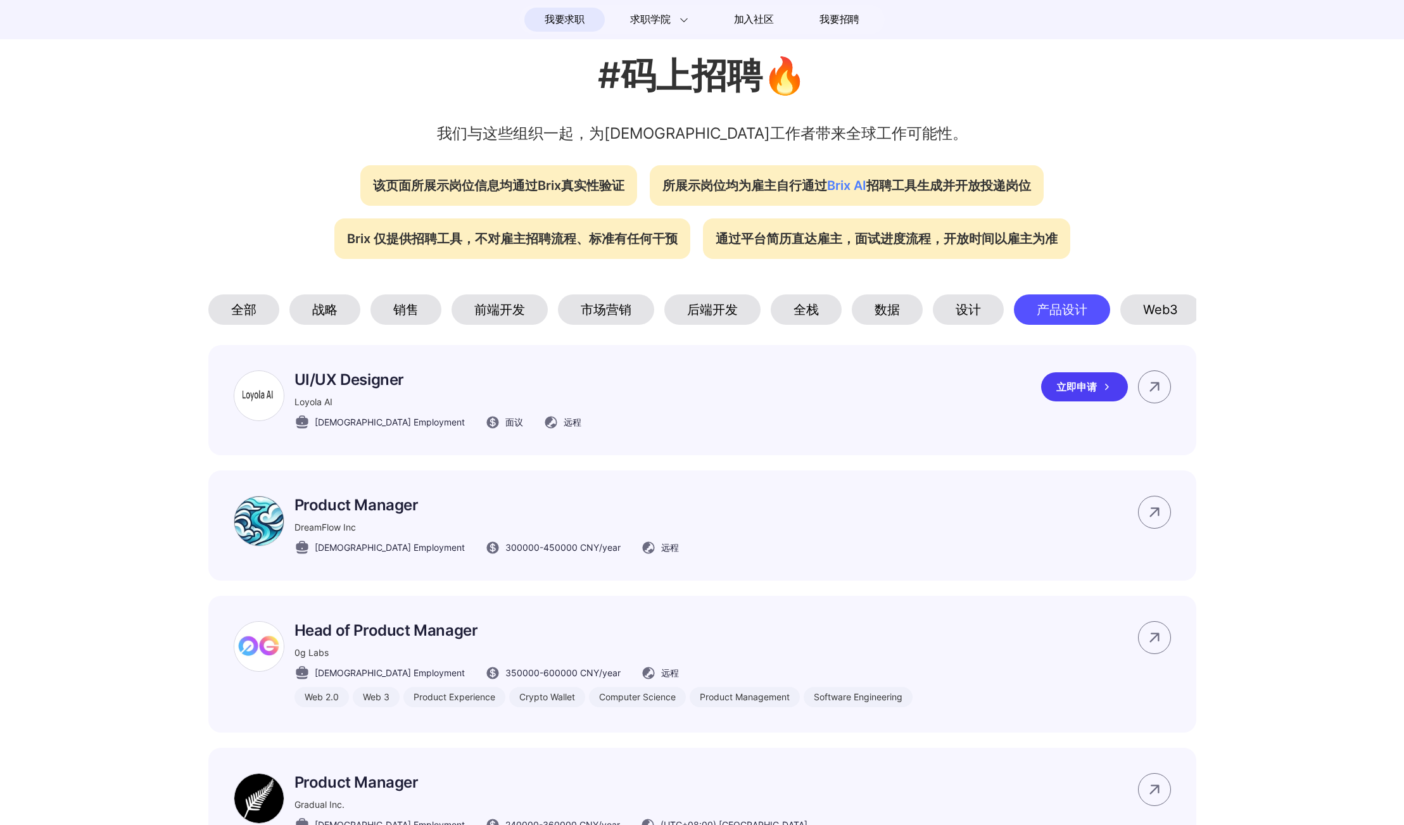
click at [392, 382] on p "UI/UX Designer" at bounding box center [437, 379] width 287 height 18
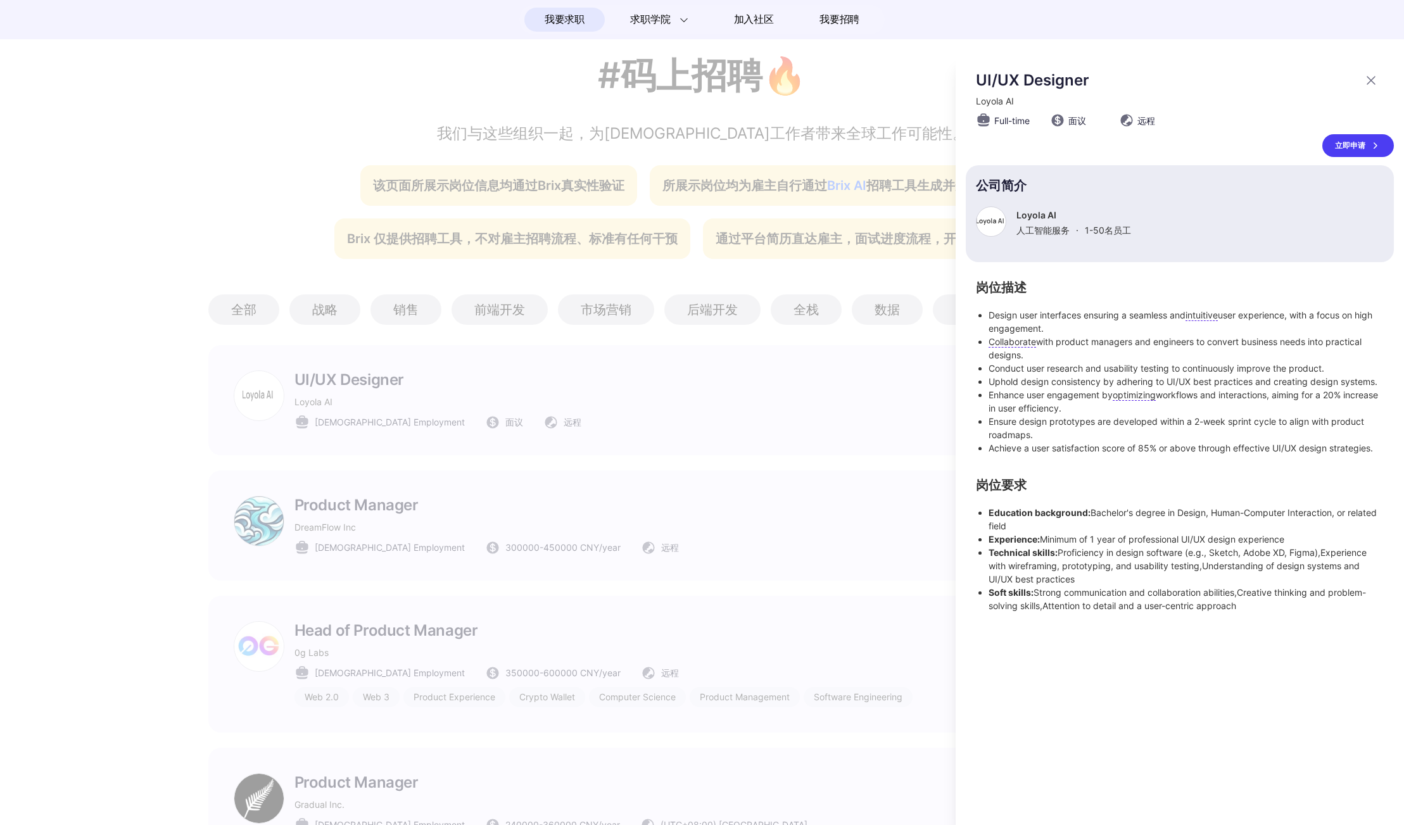
scroll to position [0, 0]
drag, startPoint x: 1087, startPoint y: 576, endPoint x: 973, endPoint y: 553, distance: 116.2
click at [973, 553] on div "岗位描述 Design user interfaces ensuring a seamless and intuitive user experience, …" at bounding box center [1180, 447] width 428 height 330
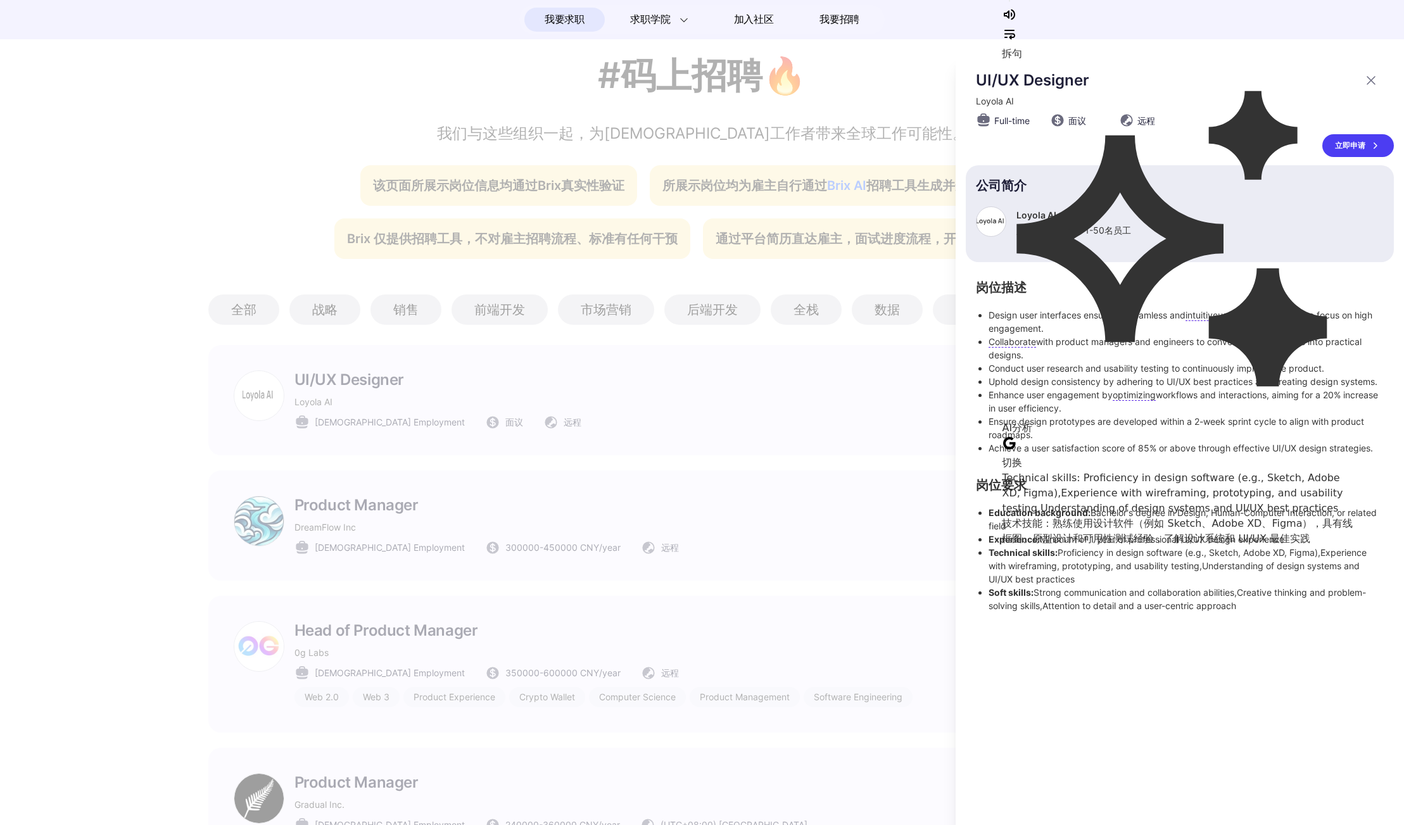
click at [989, 583] on li "Technical skills: Proficiency in design software (e.g., Sketch, Adobe XD, Figma…" at bounding box center [1185, 566] width 395 height 40
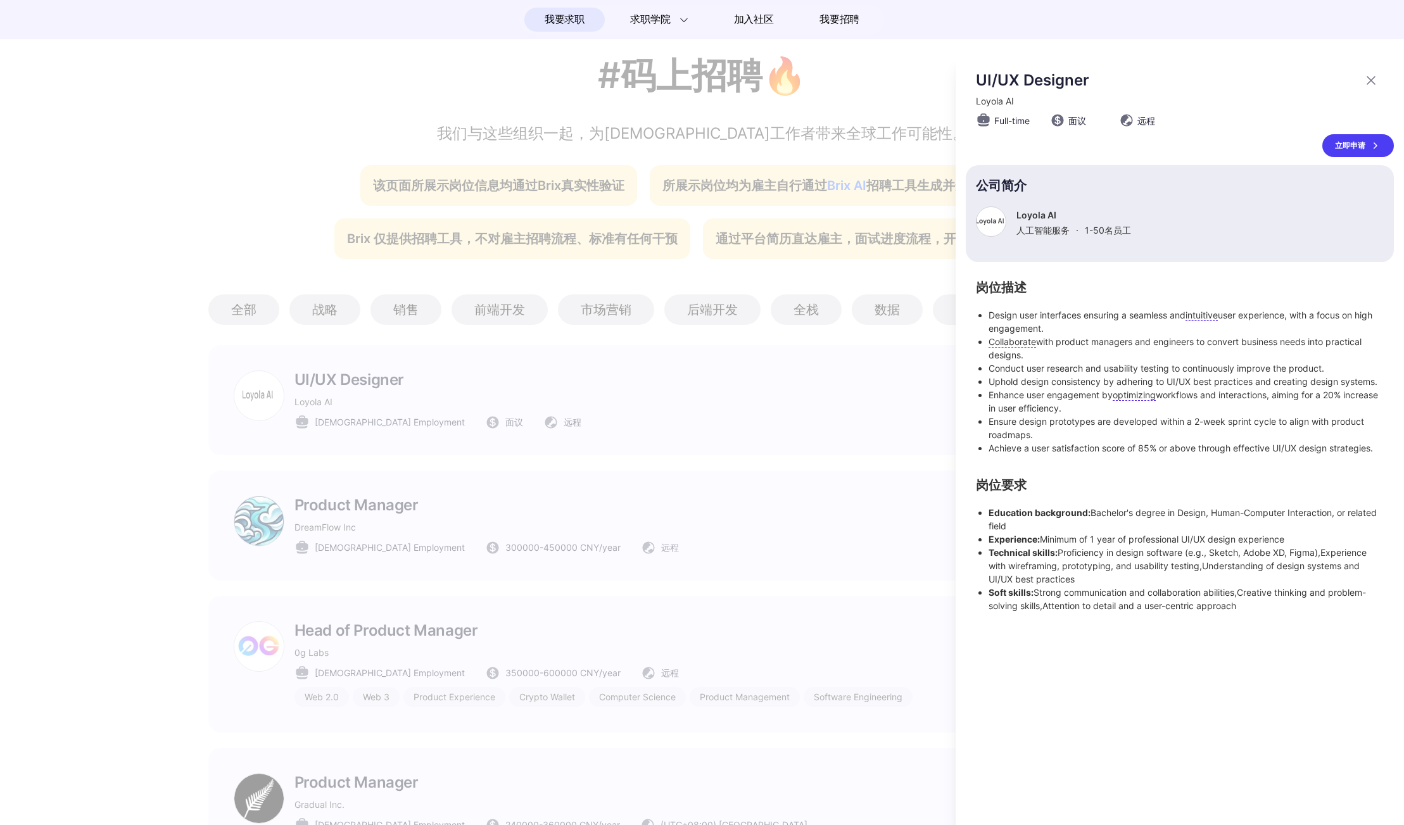
click at [1080, 515] on strong "Education background:" at bounding box center [1039, 512] width 102 height 11
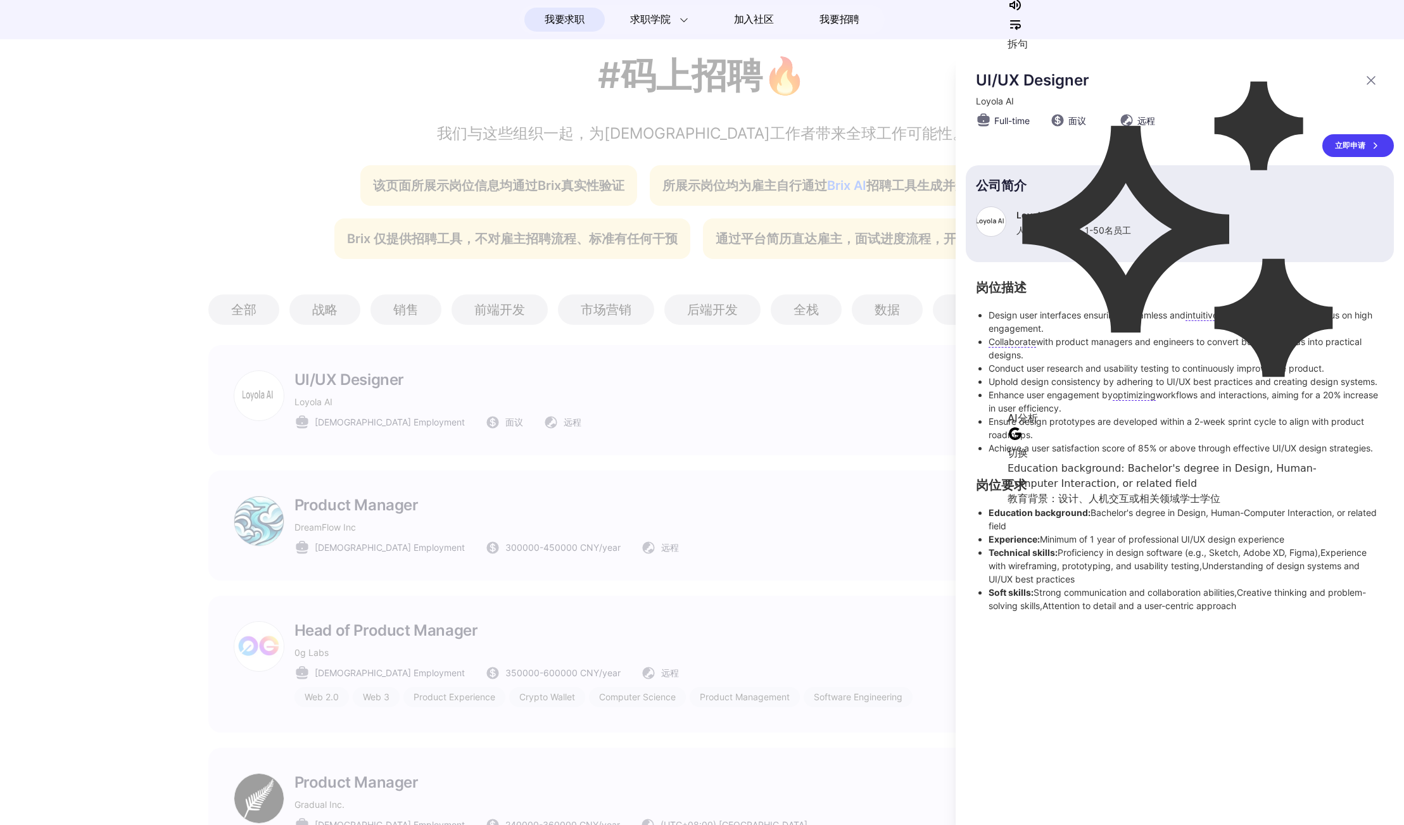
click at [1053, 545] on li "Experience: Minimum of 1 year of professional UI/UX design experience" at bounding box center [1185, 539] width 395 height 13
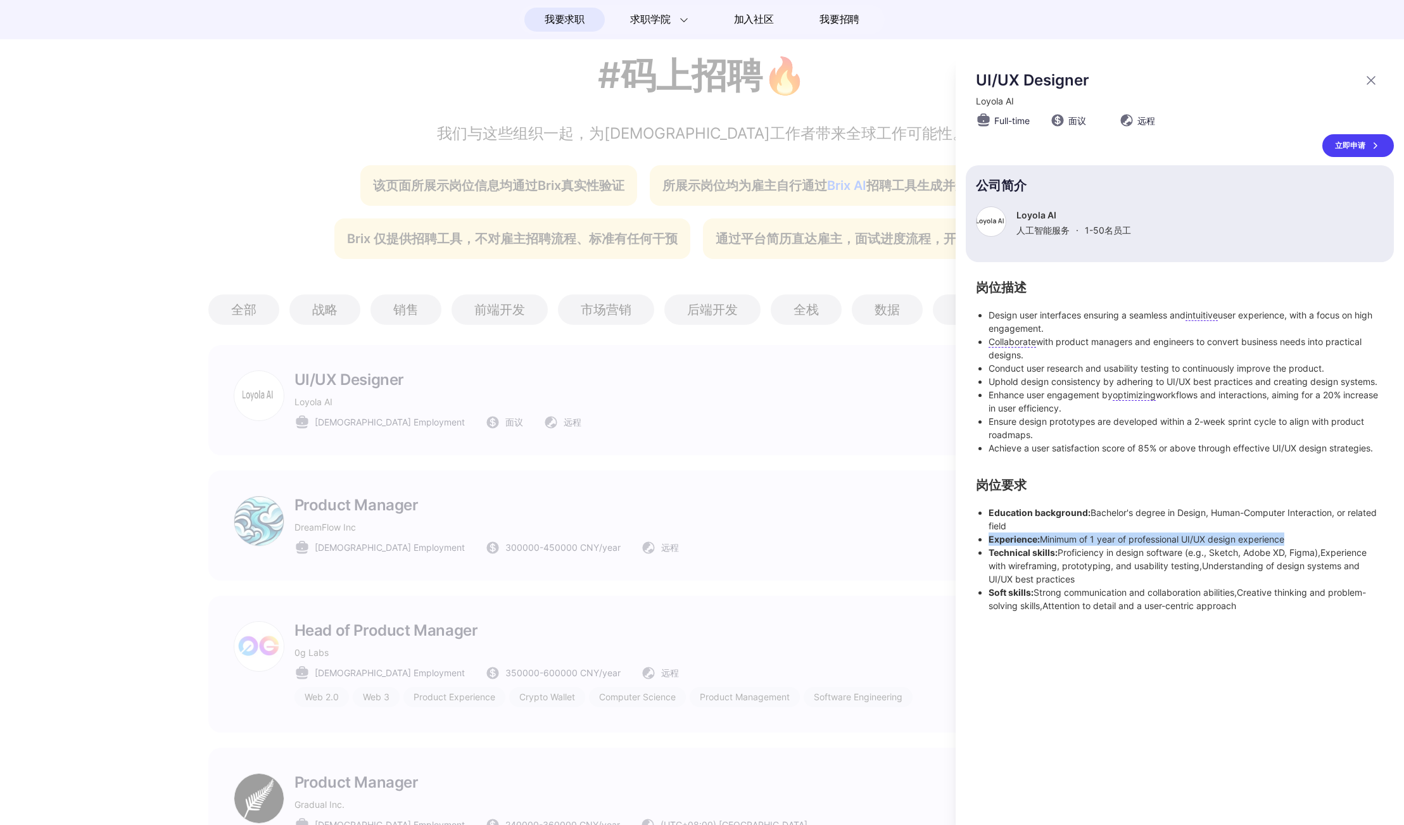
click at [1053, 545] on li "Experience: Minimum of 1 year of professional UI/UX design experience" at bounding box center [1185, 539] width 395 height 13
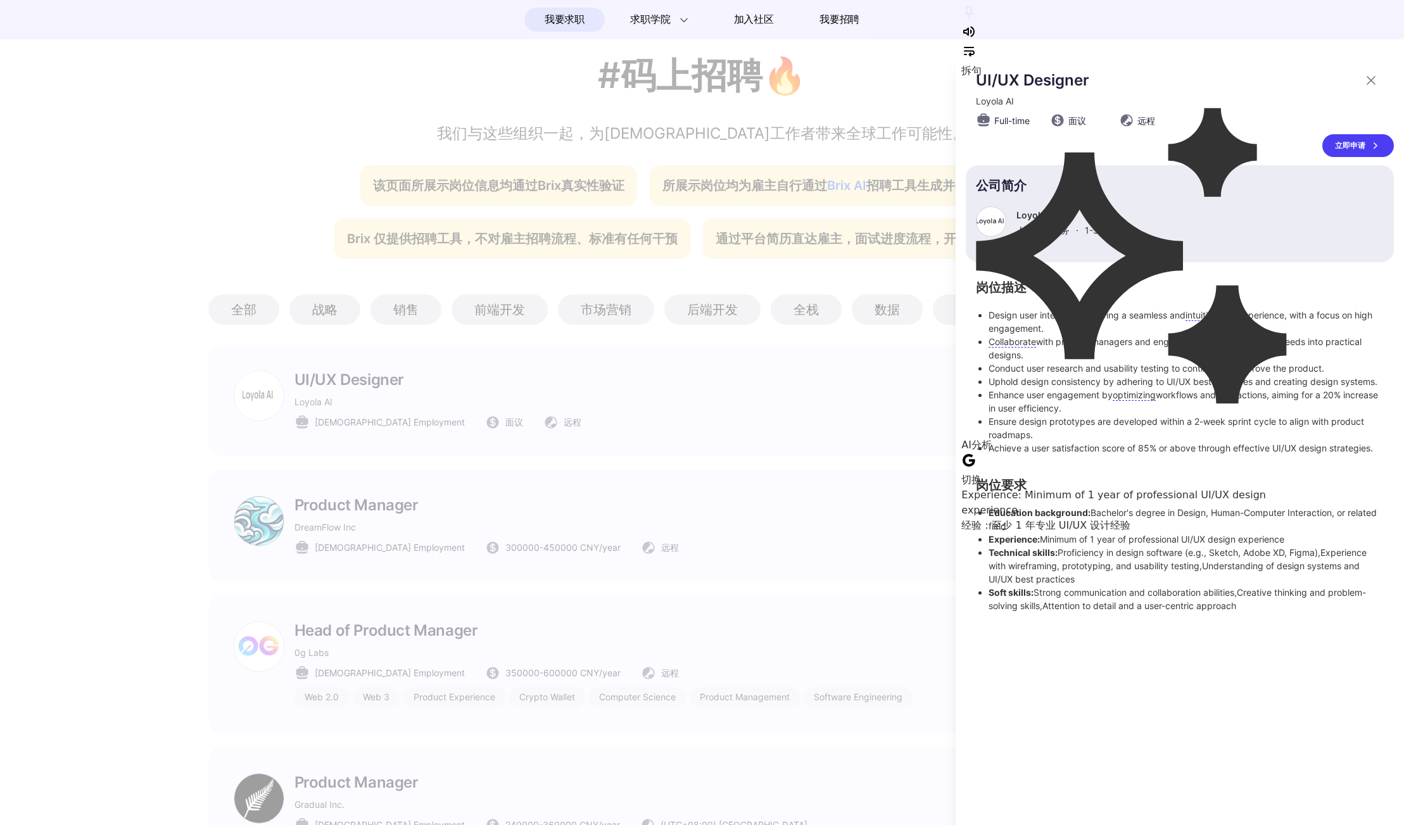
click at [1054, 564] on li "Technical skills: Proficiency in design software (e.g., Sketch, Adobe XD, Figma…" at bounding box center [1185, 566] width 395 height 40
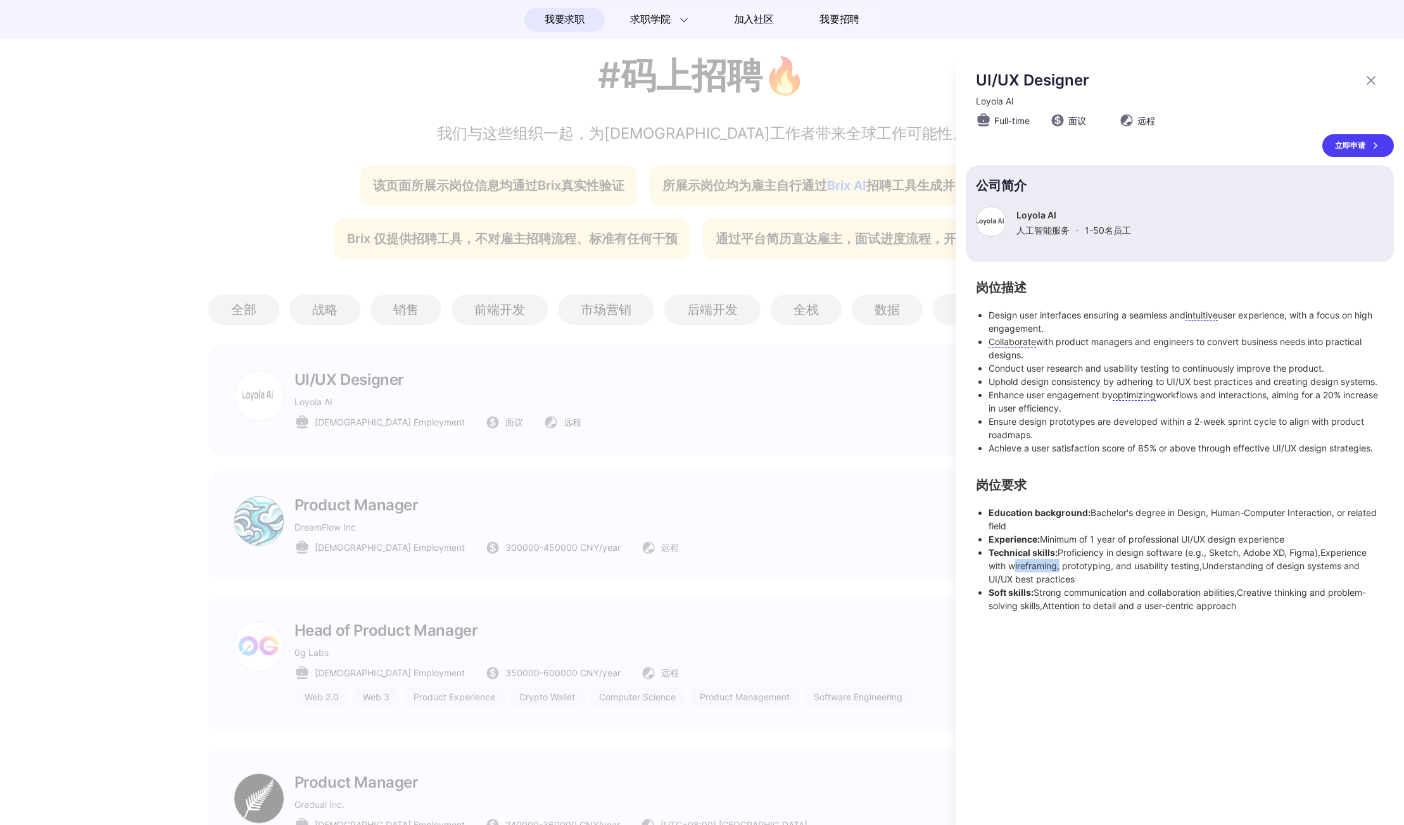
click at [1054, 564] on li "Technical skills: Proficiency in design software (e.g., Sketch, Adobe XD, Figma…" at bounding box center [1185, 566] width 395 height 40
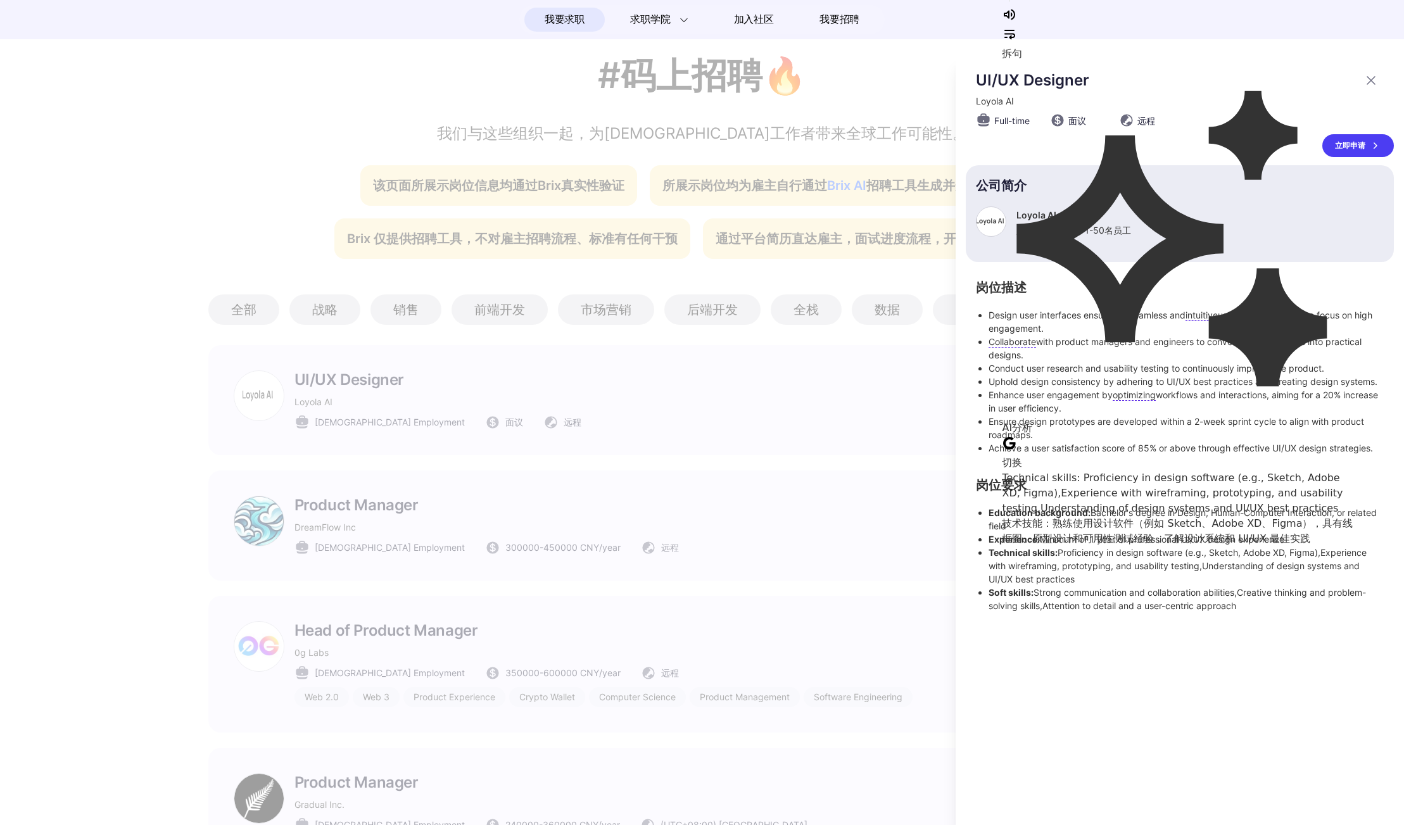
click at [1055, 597] on li "Soft skills: Strong communication and collaboration abilities,Creative thinking…" at bounding box center [1185, 599] width 395 height 27
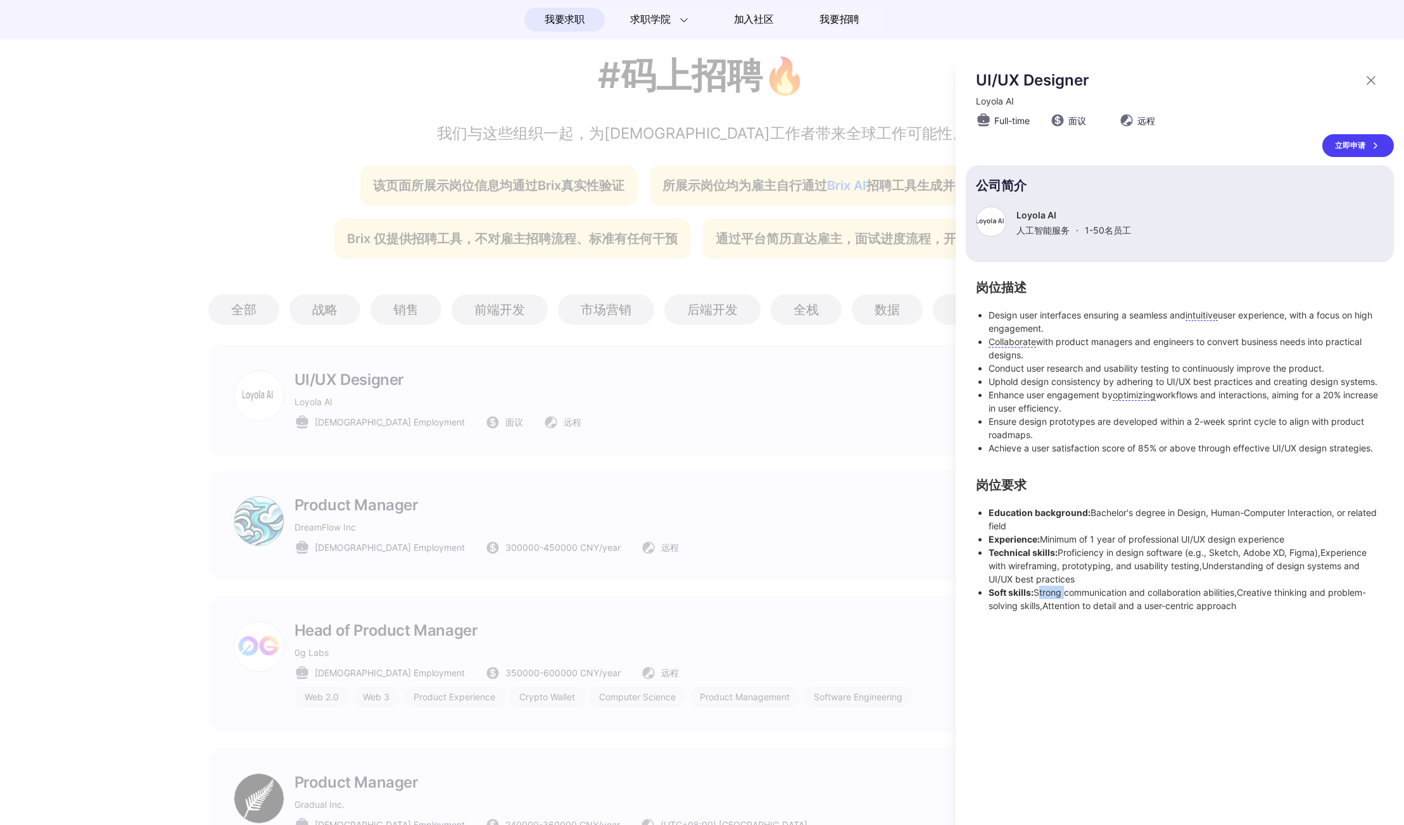
click at [1055, 597] on li "Soft skills: Strong communication and collaboration abilities,Creative thinking…" at bounding box center [1185, 599] width 395 height 27
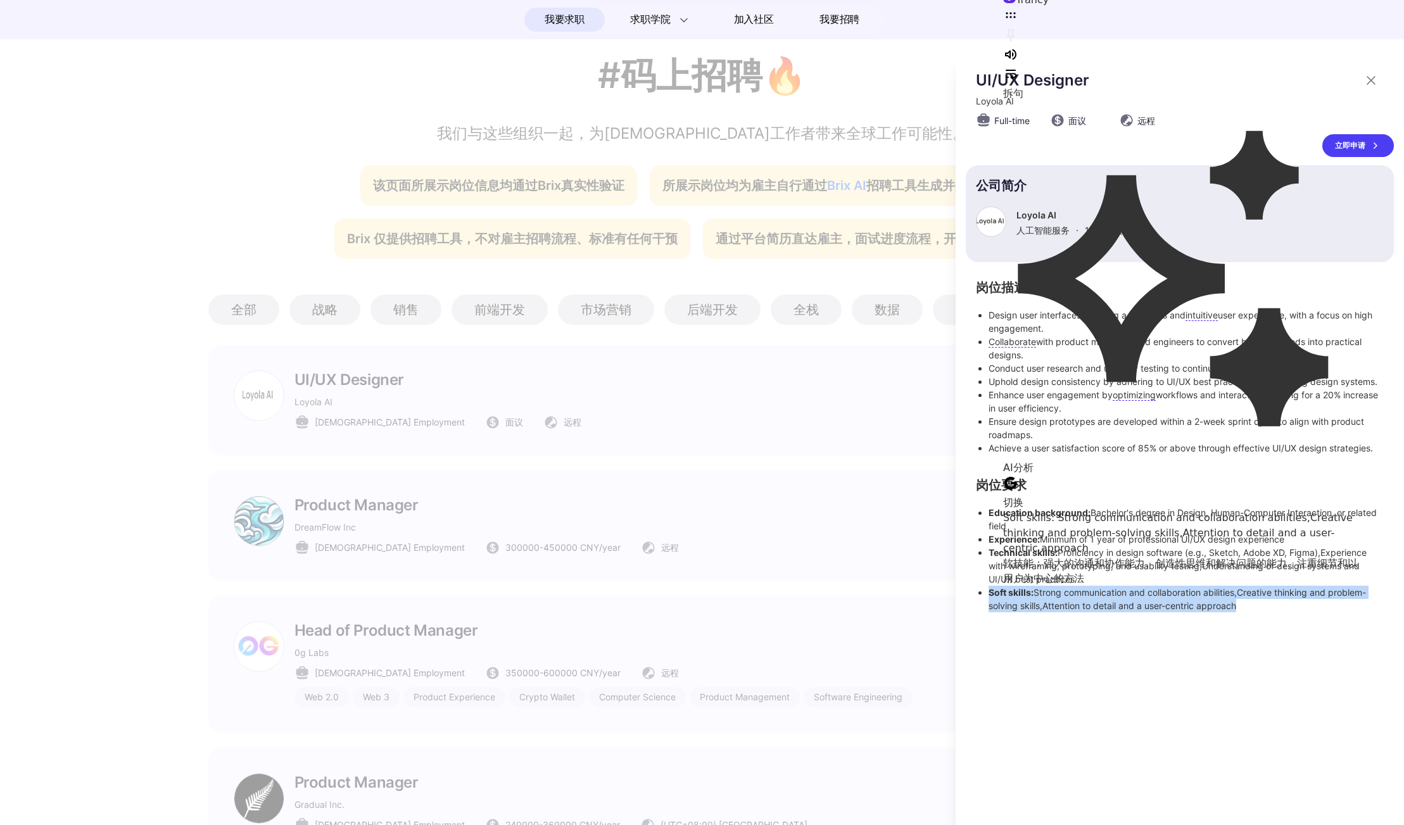
click at [1087, 619] on div "UI/UX Designer Loyola AI Full-time 面议 远程 立即申请 公司简介 Loyola AI 人工智能服务 · 1-50 名员工 …" at bounding box center [1180, 440] width 448 height 769
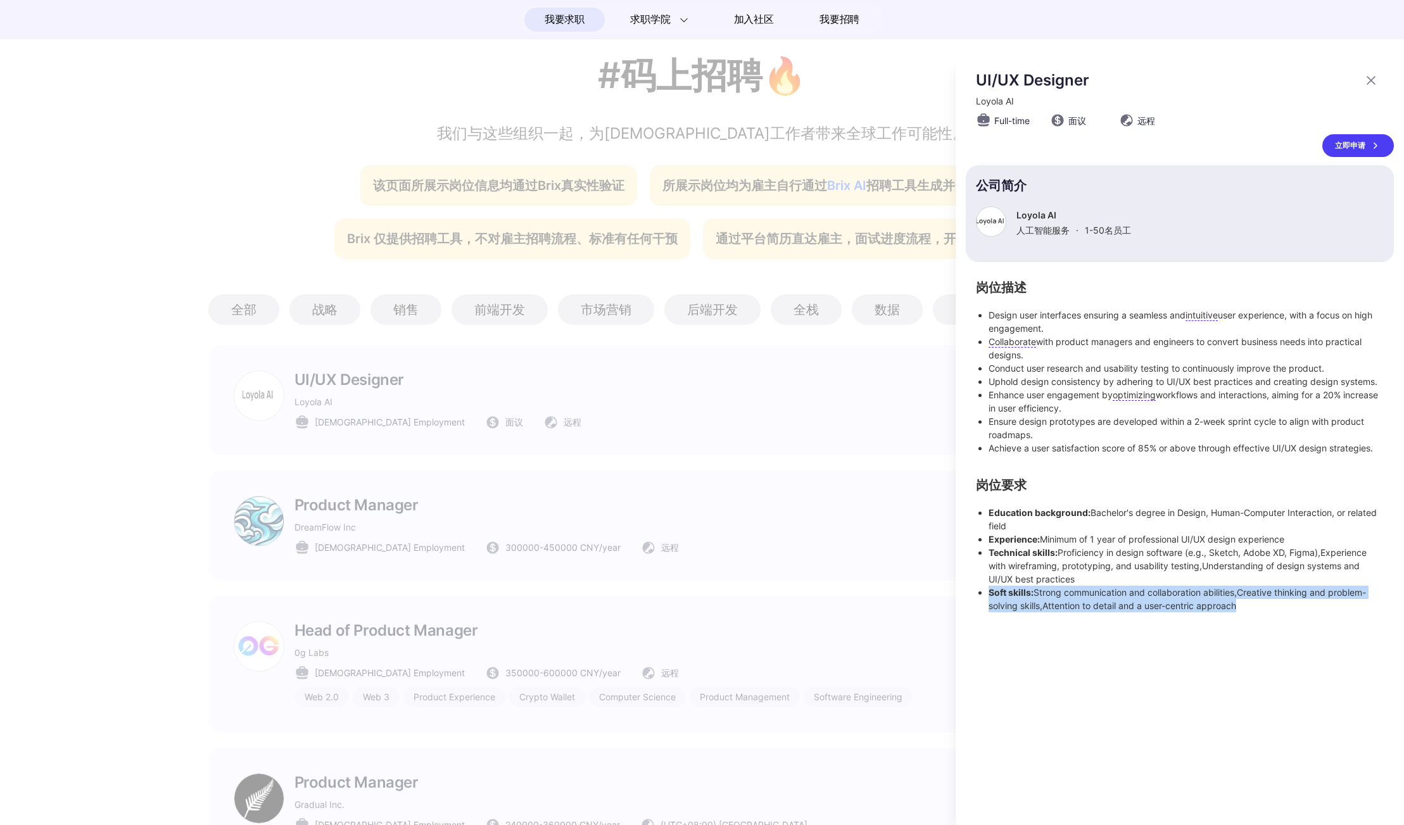
drag, startPoint x: 1261, startPoint y: 614, endPoint x: 968, endPoint y: 519, distance: 307.6
click at [968, 519] on div "UI/UX Designer Loyola AI Full-time 面议 远程 立即申请 公司简介 Loyola AI 人工智能服务 · 1-50 名员工 …" at bounding box center [1180, 440] width 448 height 769
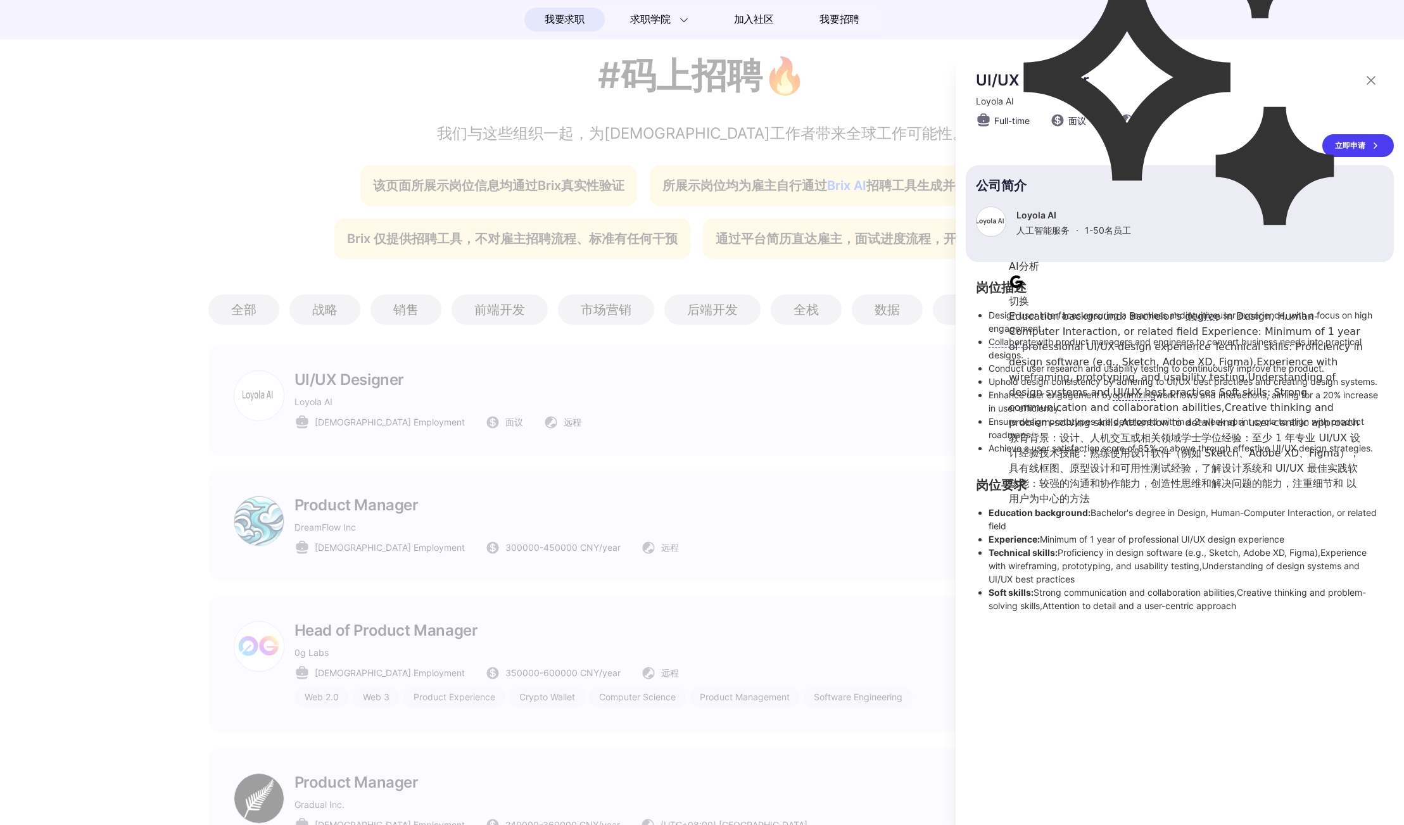
click at [1025, 644] on div "UI/UX Designer Loyola AI Full-time 面议 远程 立即申请 公司简介 Loyola AI 人工智能服务 · 1-50 名员工 …" at bounding box center [1180, 440] width 448 height 769
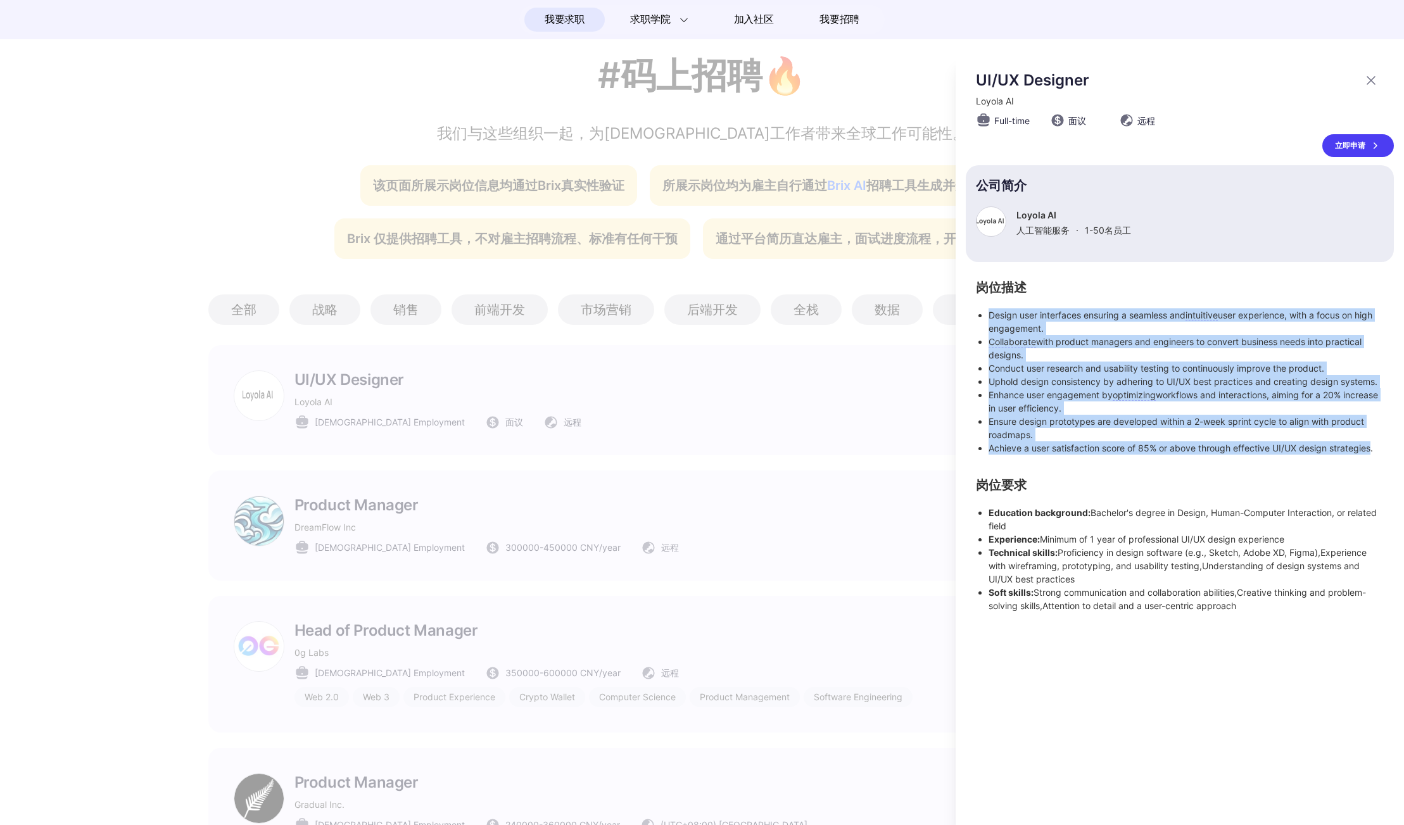
drag, startPoint x: 1374, startPoint y: 448, endPoint x: 983, endPoint y: 313, distance: 414.1
click at [983, 313] on ul "Design user interfaces ensuring a seamless and intuitive user experience, with …" at bounding box center [1180, 381] width 408 height 146
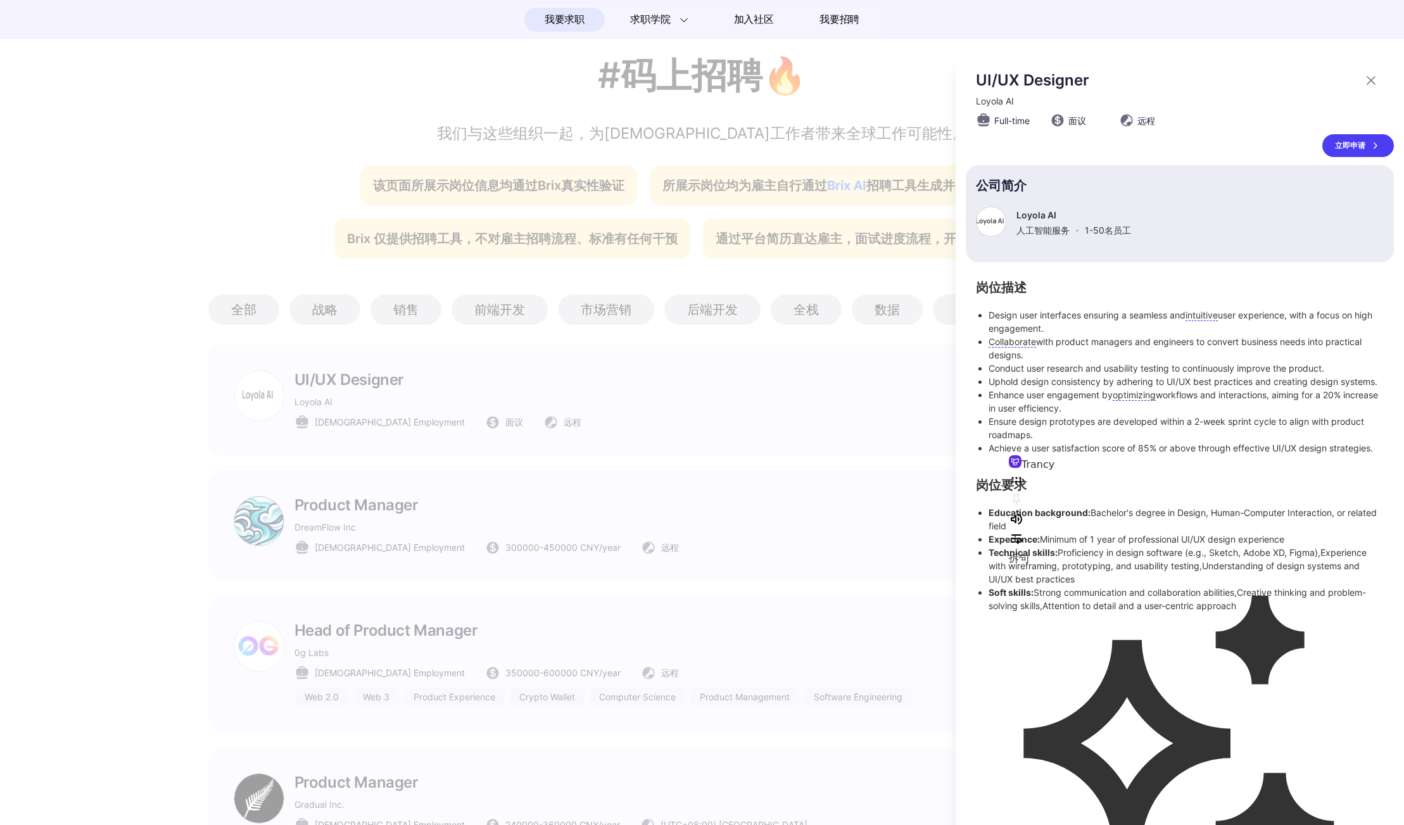
click at [969, 589] on div "岗位描述 Design user interfaces ensuring a seamless and intuitive user experience, …" at bounding box center [1180, 447] width 428 height 330
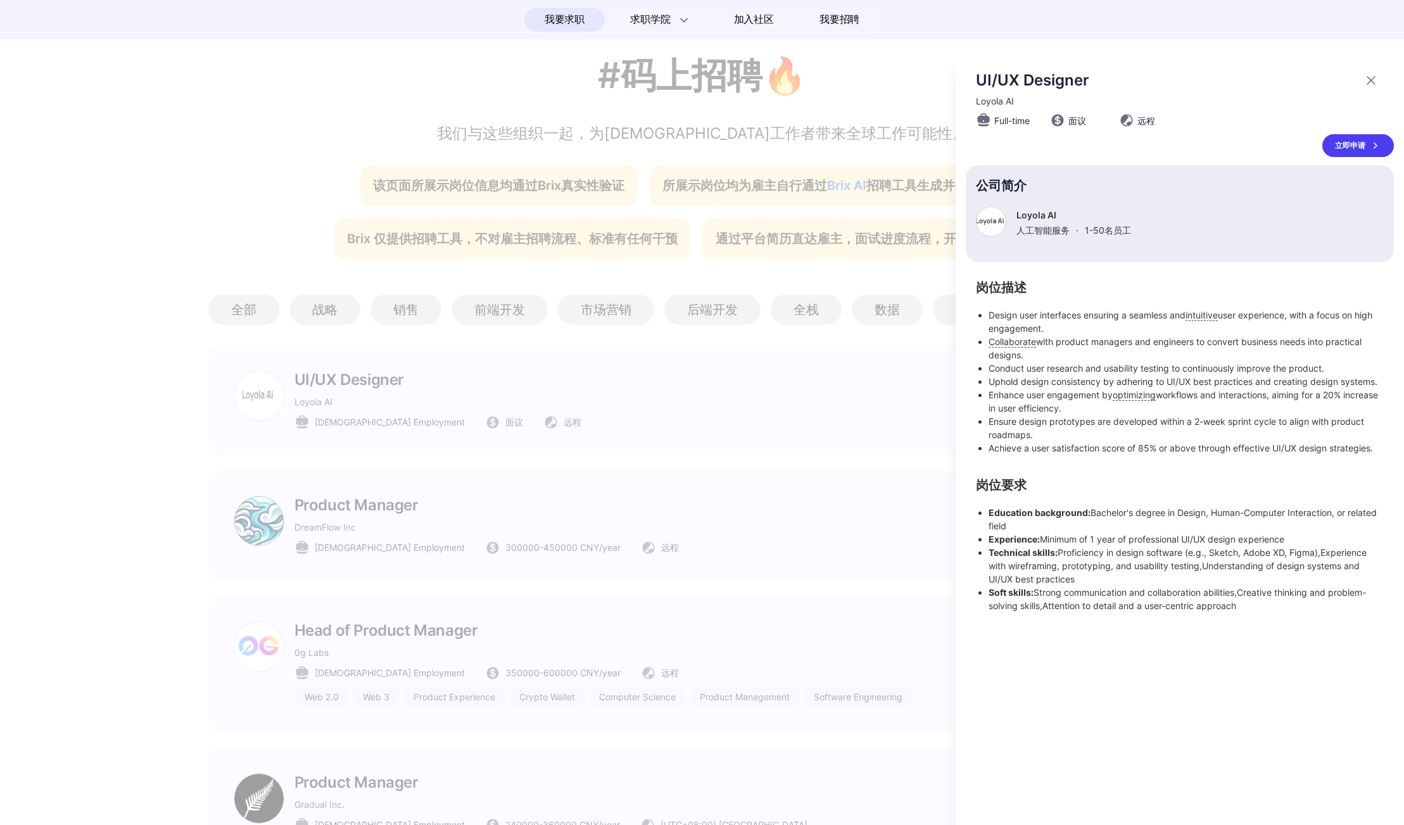
click at [1048, 217] on p "Loyola AI" at bounding box center [1073, 215] width 115 height 11
click at [996, 220] on div at bounding box center [991, 221] width 30 height 30
click at [699, 514] on div at bounding box center [702, 440] width 1404 height 769
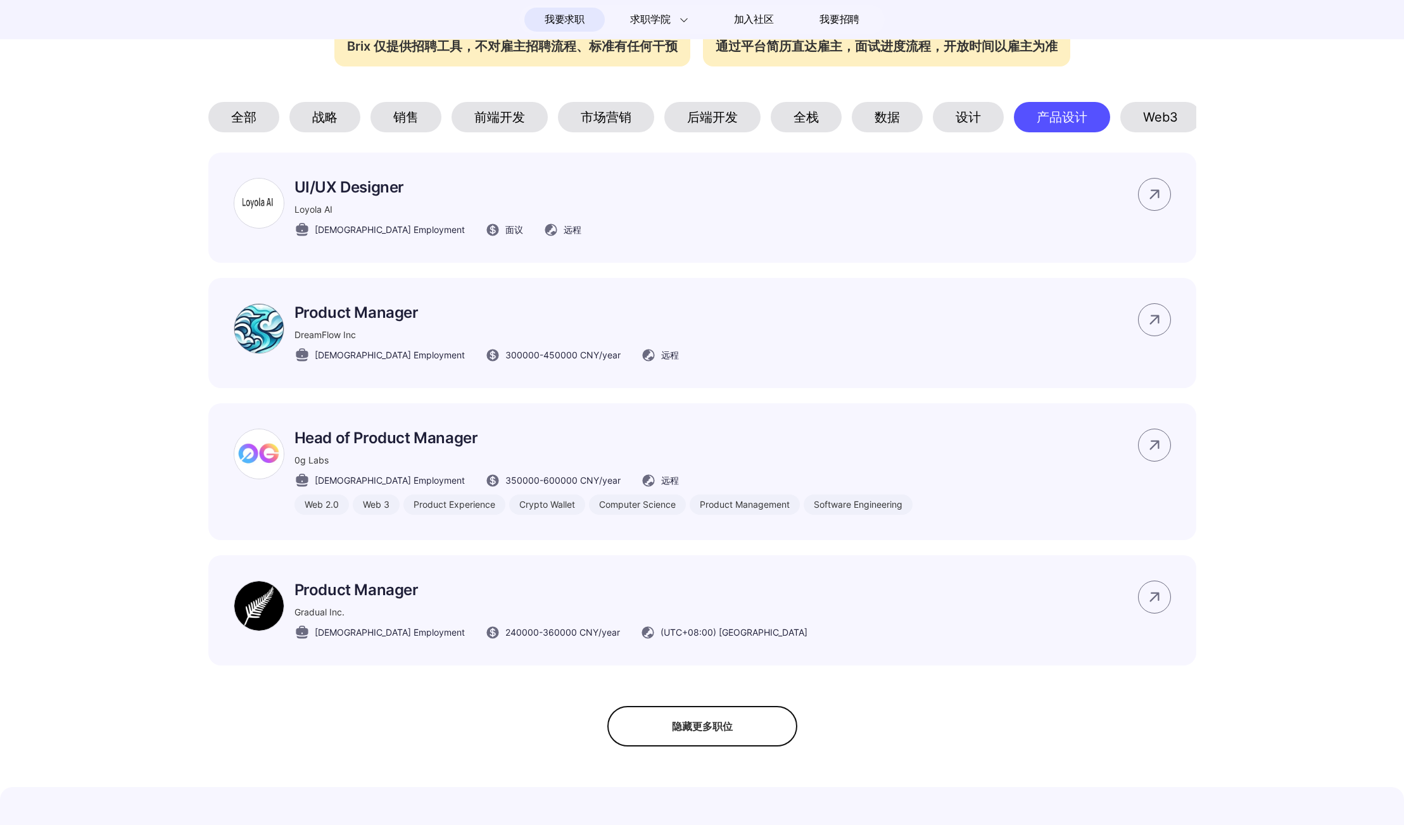
scroll to position [403, 0]
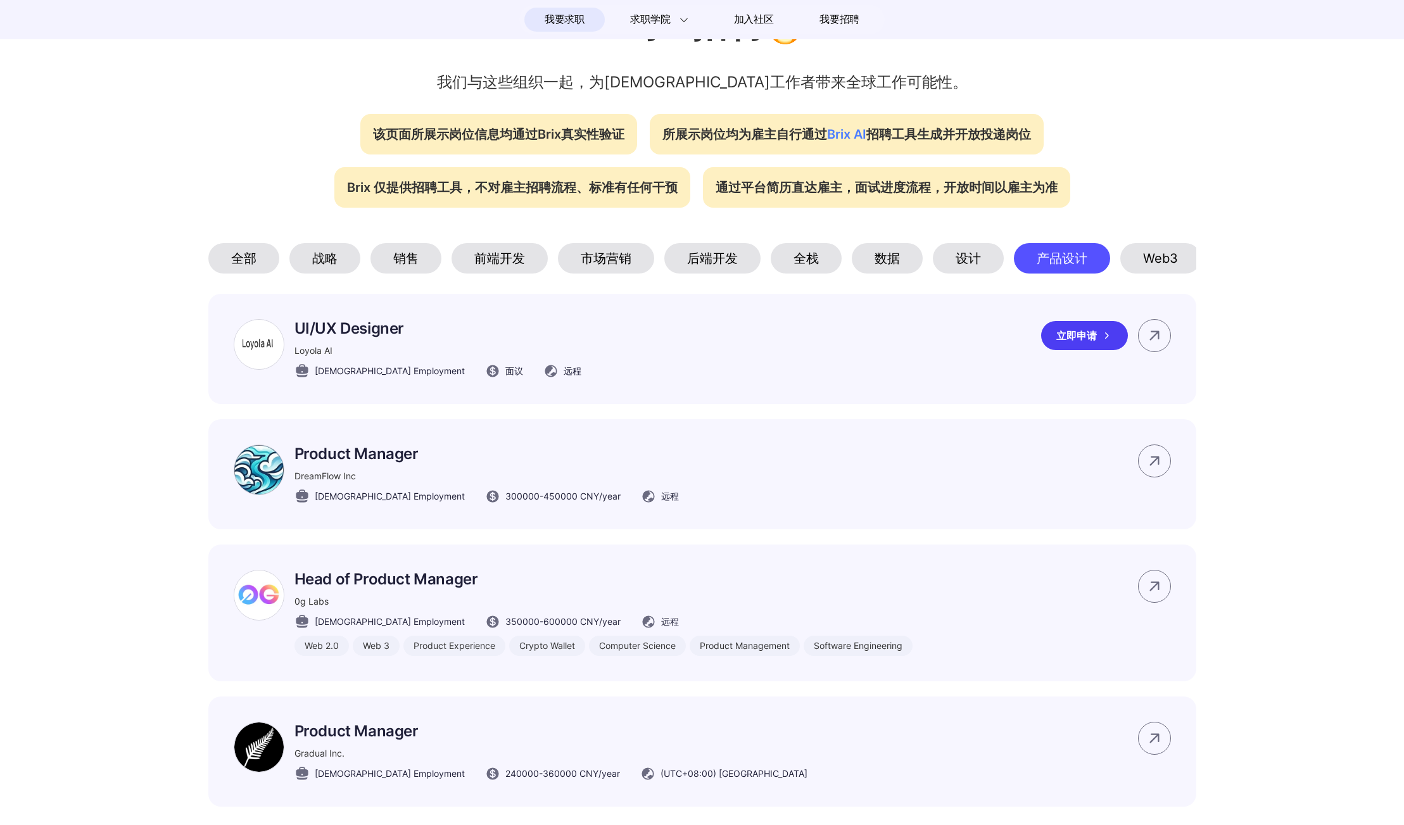
click at [367, 337] on p "UI/UX Designer" at bounding box center [437, 328] width 287 height 18
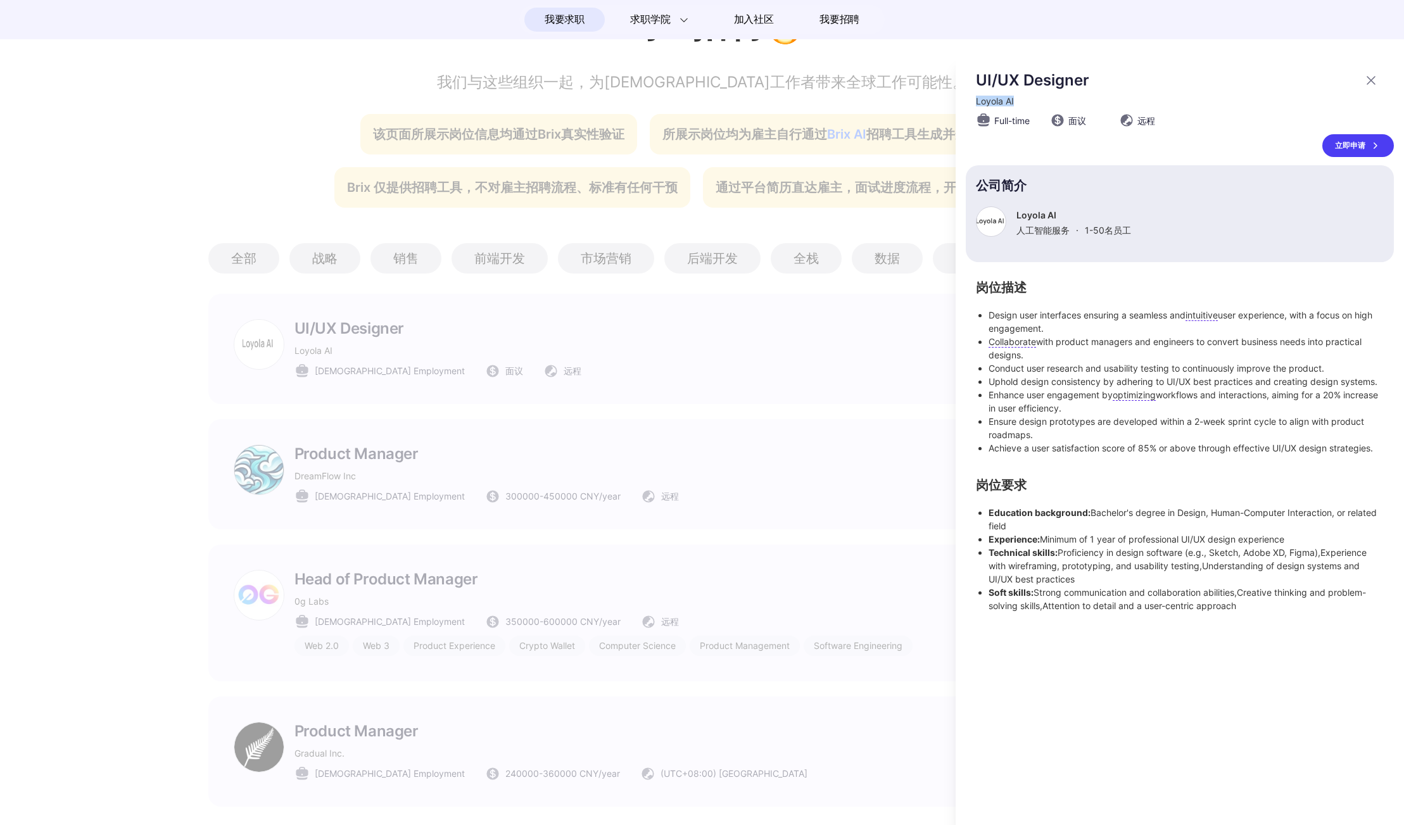
drag, startPoint x: 1022, startPoint y: 100, endPoint x: 970, endPoint y: 99, distance: 51.9
click at [969, 100] on section "UI/UX Designer Loyola AI Full-time 面议 远程 立即申请" at bounding box center [1180, 114] width 428 height 86
copy span "Loyola AI"
